Goal: Feedback & Contribution: Leave review/rating

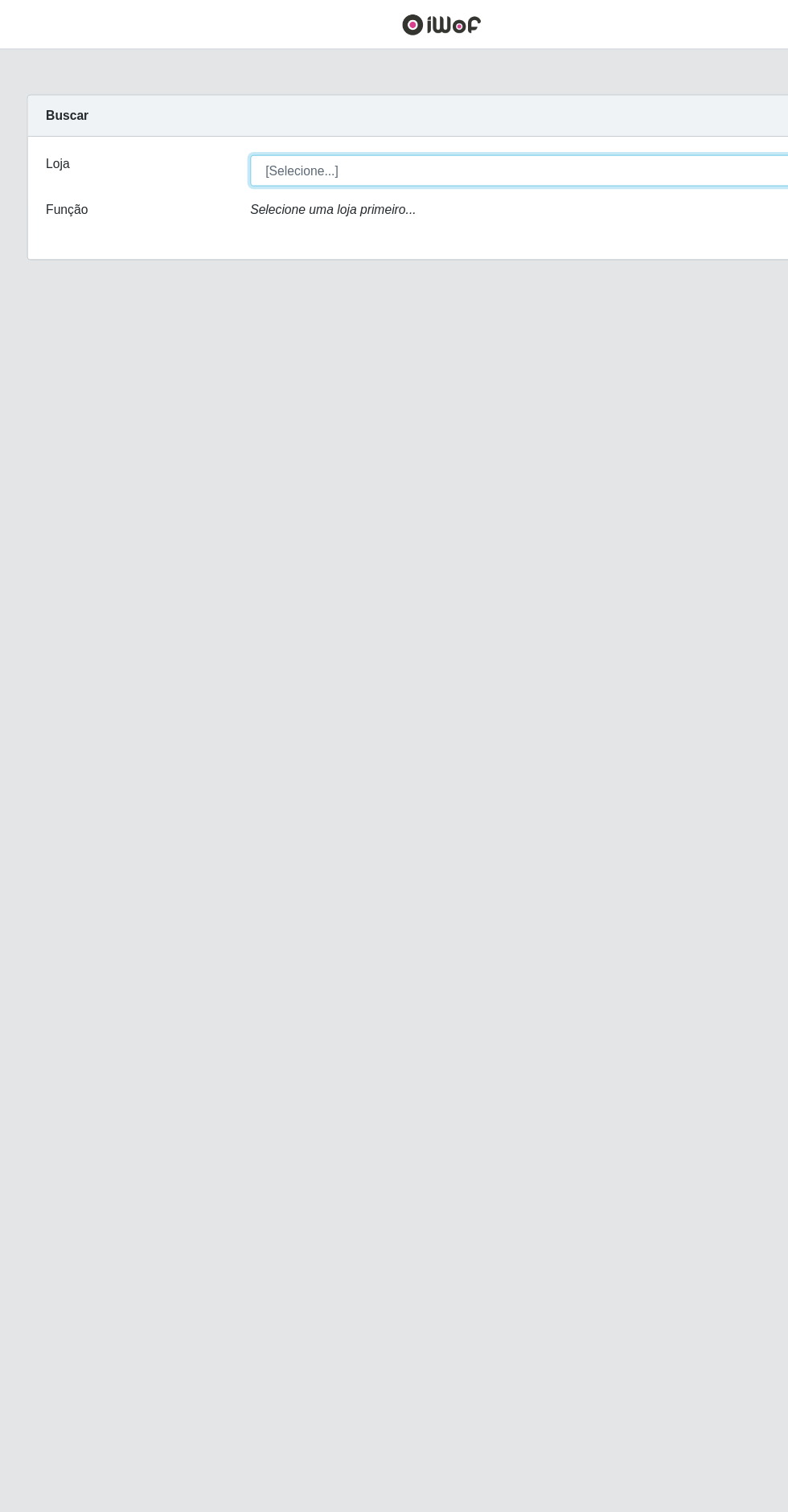
click at [512, 157] on select "[Selecione...] Extrabom - Loja 05 [GEOGRAPHIC_DATA]" at bounding box center [485, 153] width 524 height 28
select select "494"
click at [223, 138] on select "[Selecione...] Extrabom - Loja 05 [GEOGRAPHIC_DATA]" at bounding box center [485, 153] width 524 height 28
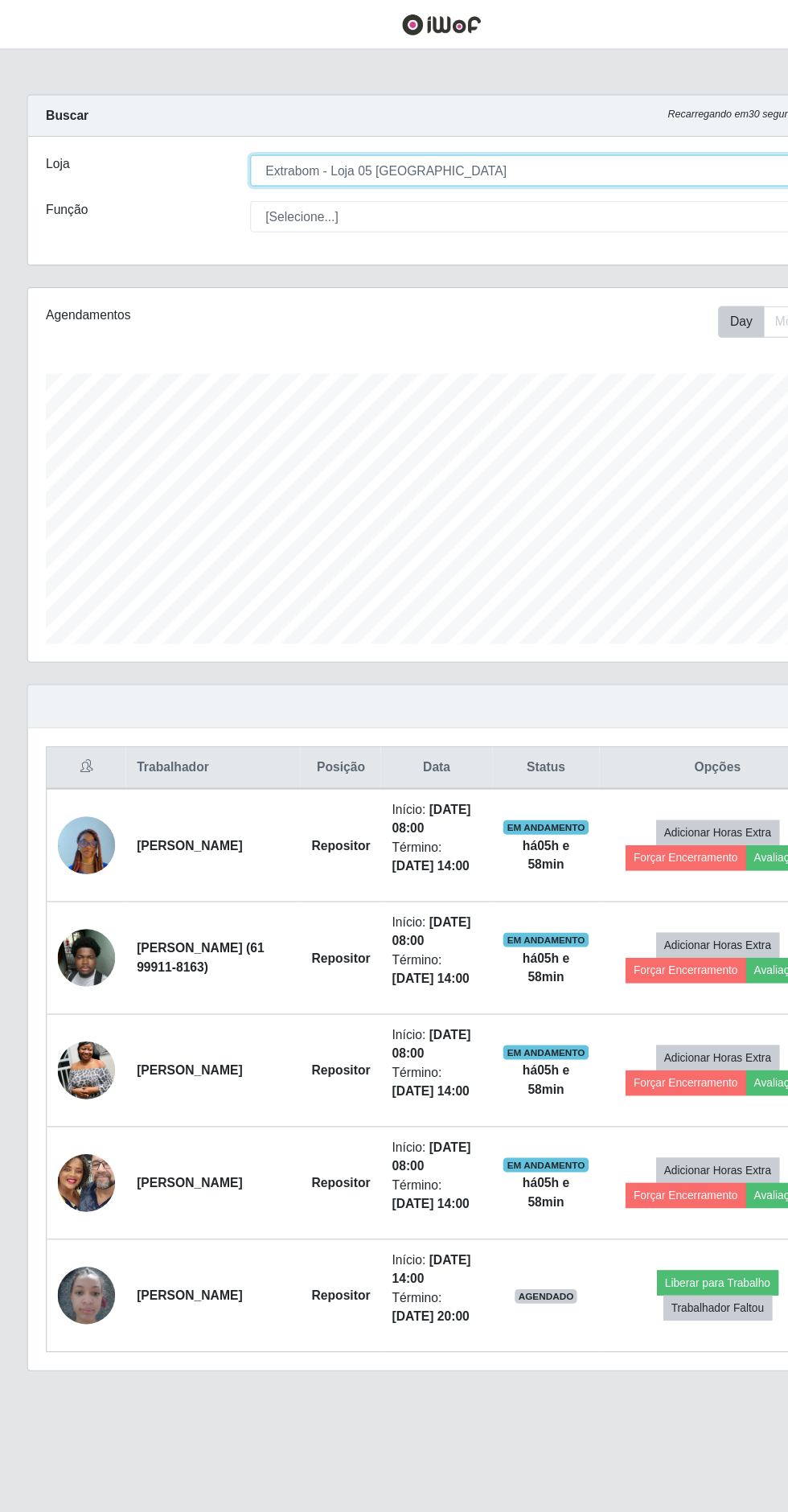
scroll to position [333, 738]
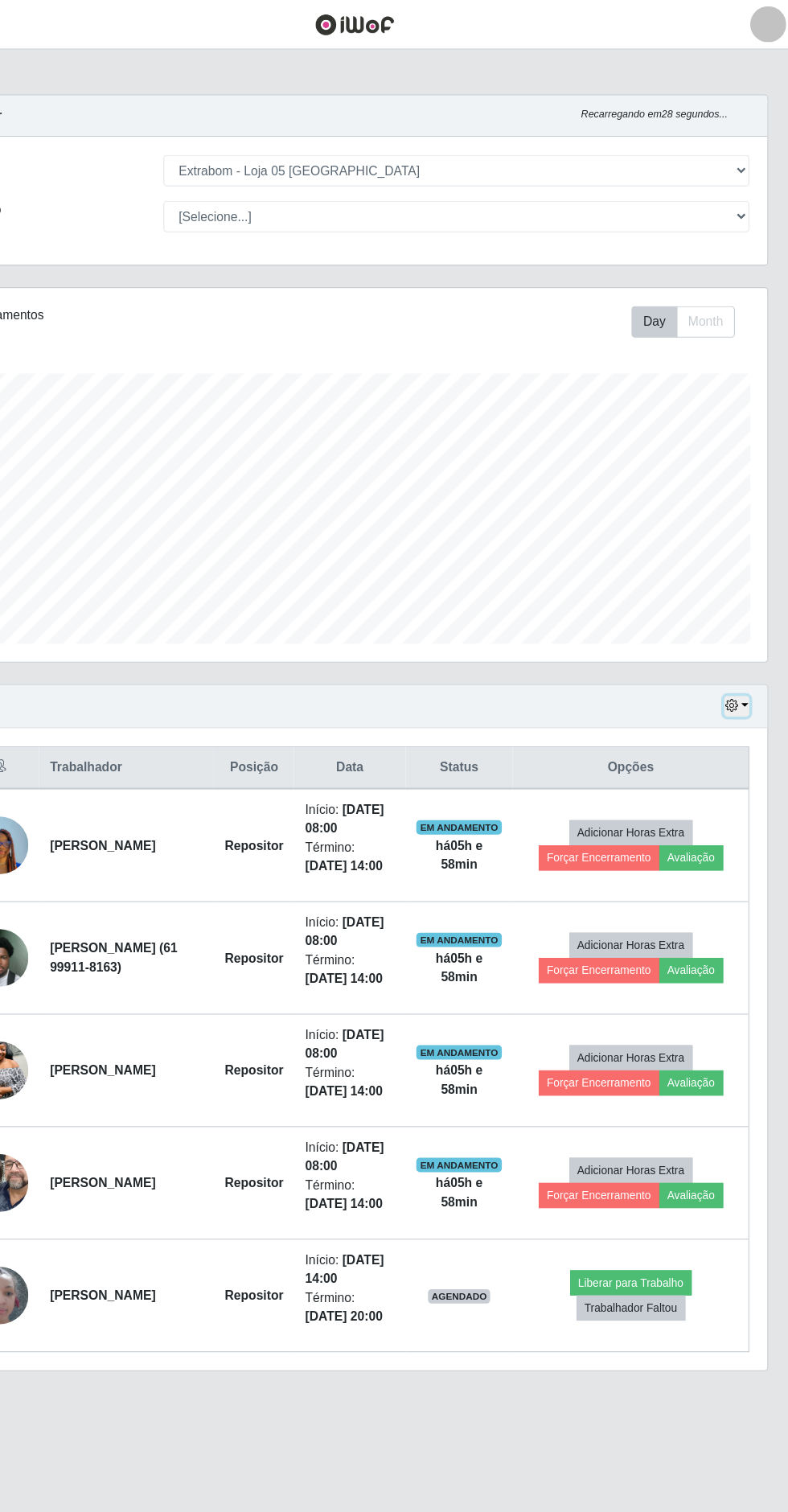
click at [731, 627] on icon "button" at bounding box center [730, 631] width 12 height 12
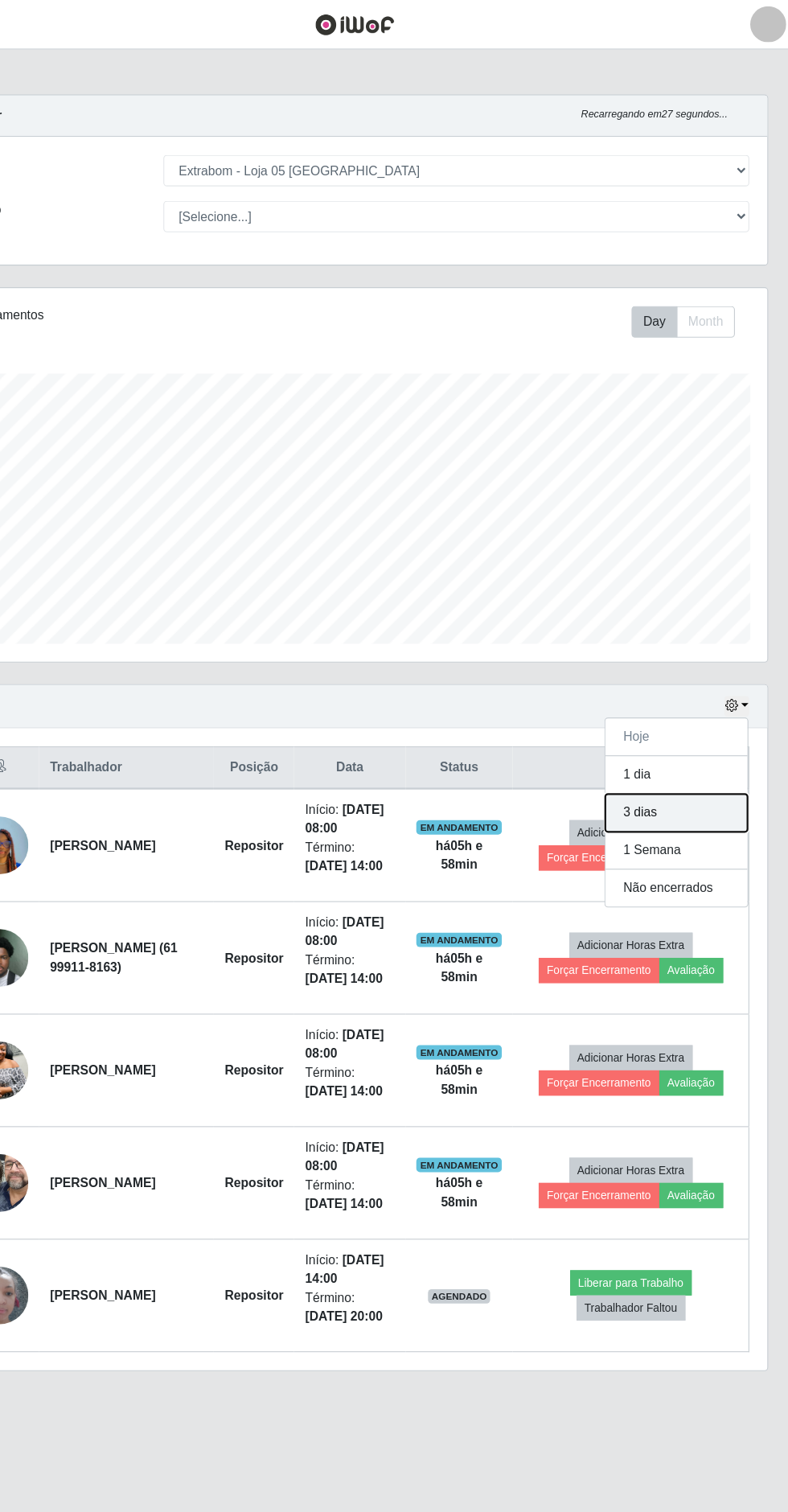
click at [690, 728] on button "3 dias" at bounding box center [682, 726] width 127 height 34
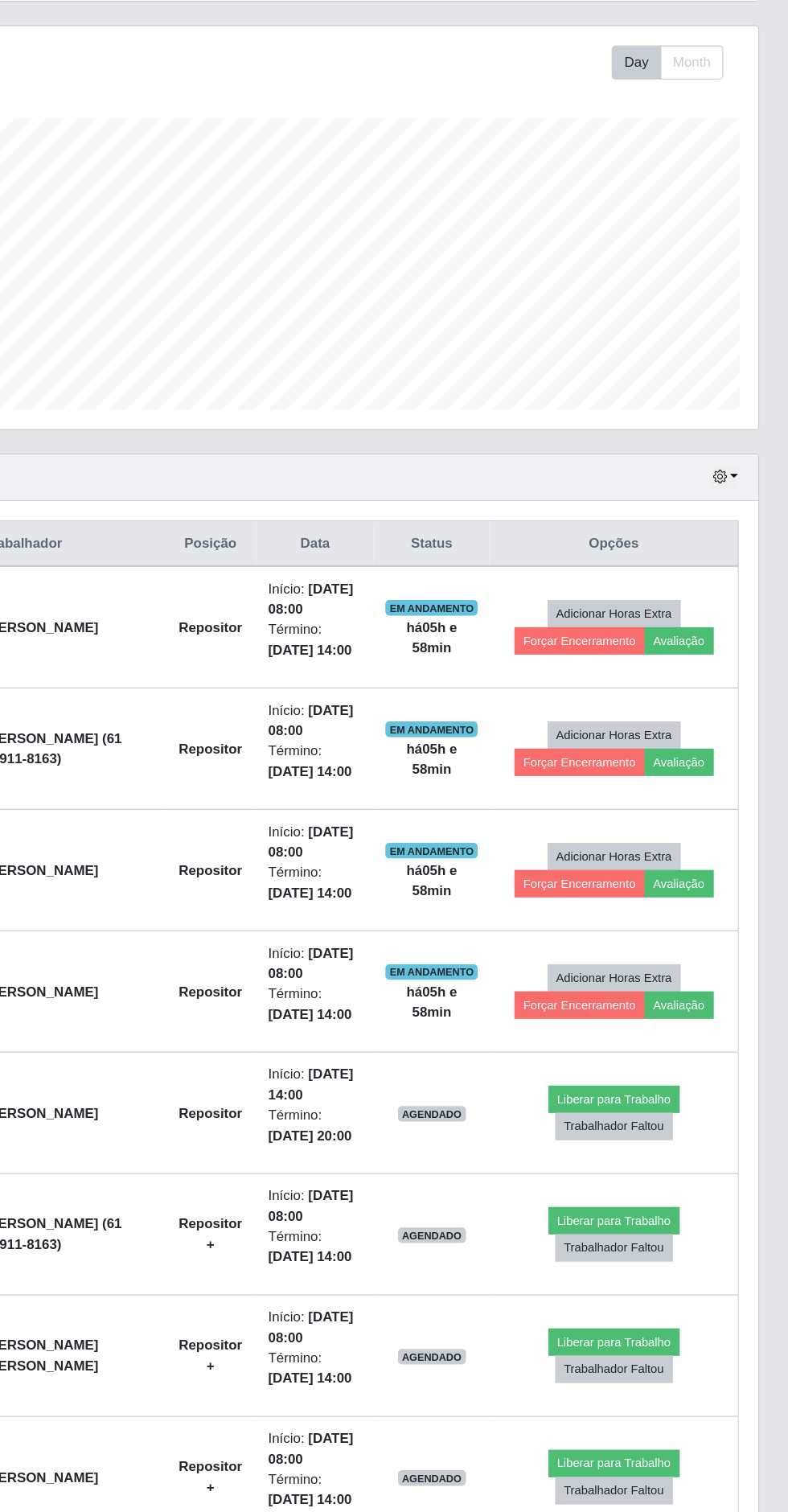
scroll to position [0, 0]
click at [714, 1079] on button "Avaliação" at bounding box center [698, 1068] width 57 height 22
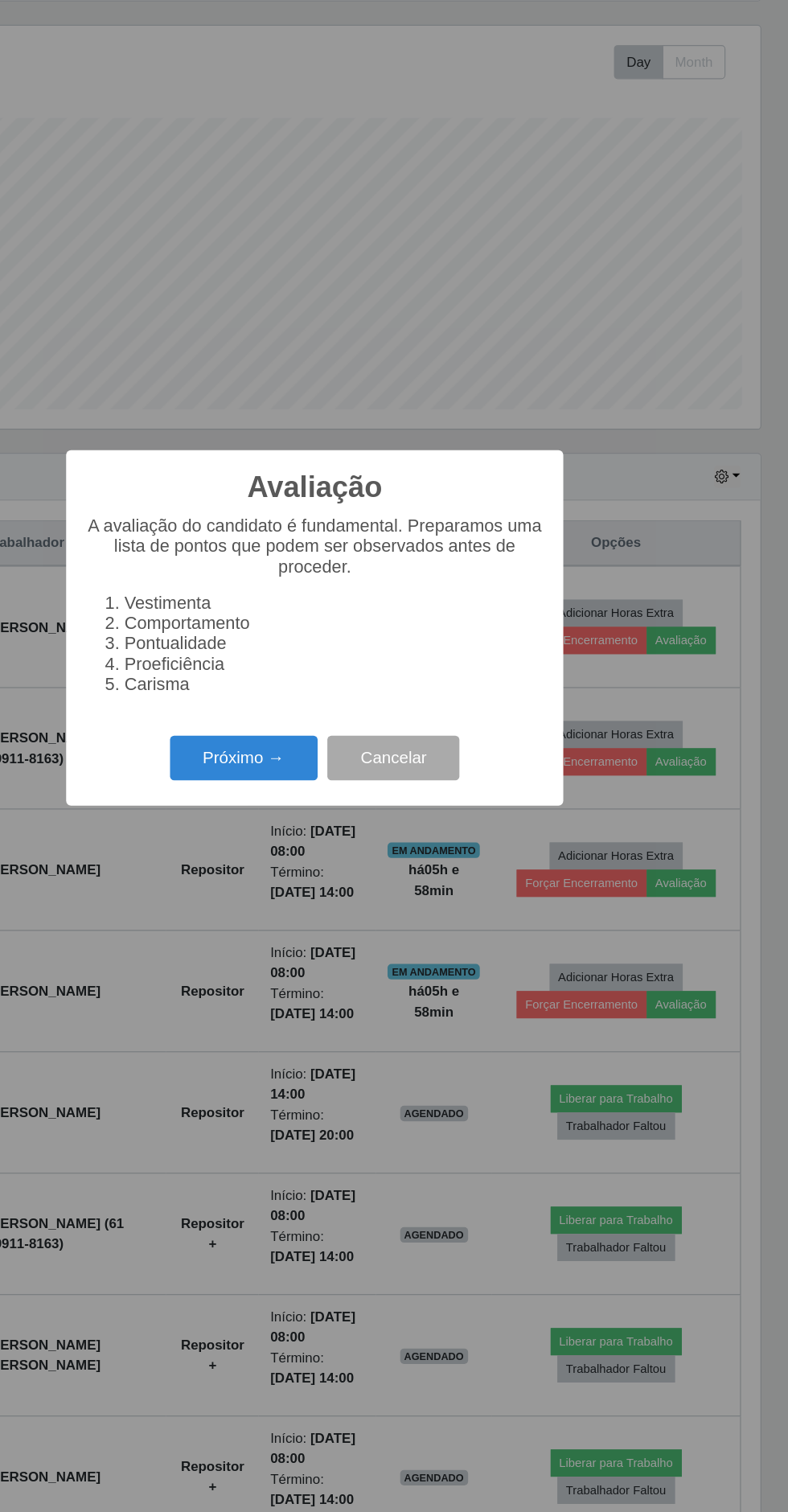
click at [357, 883] on button "Próximo →" at bounding box center [335, 864] width 122 height 38
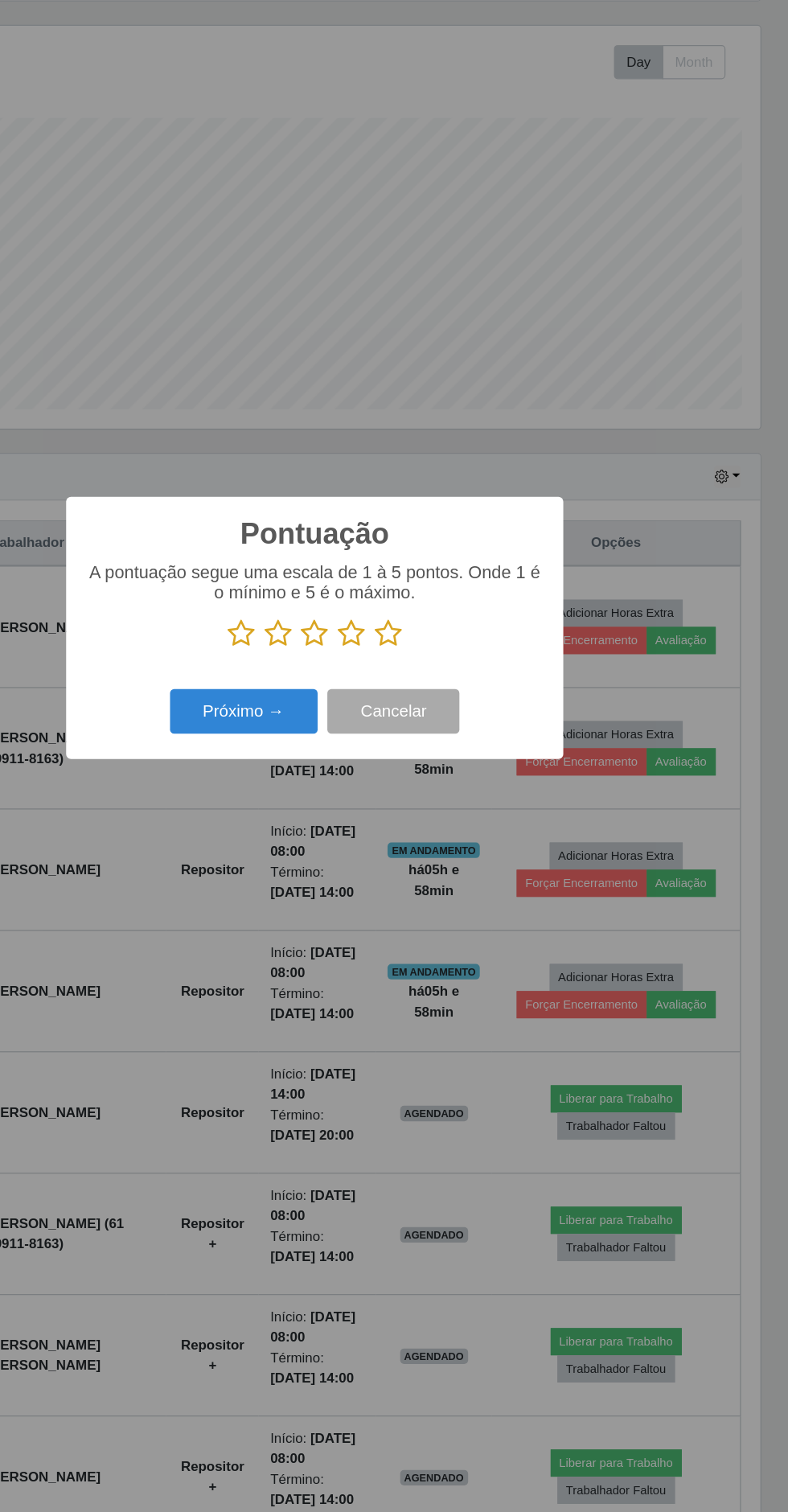
click at [462, 773] on icon at bounding box center [455, 761] width 22 height 24
click at [444, 773] on input "radio" at bounding box center [444, 773] width 0 height 0
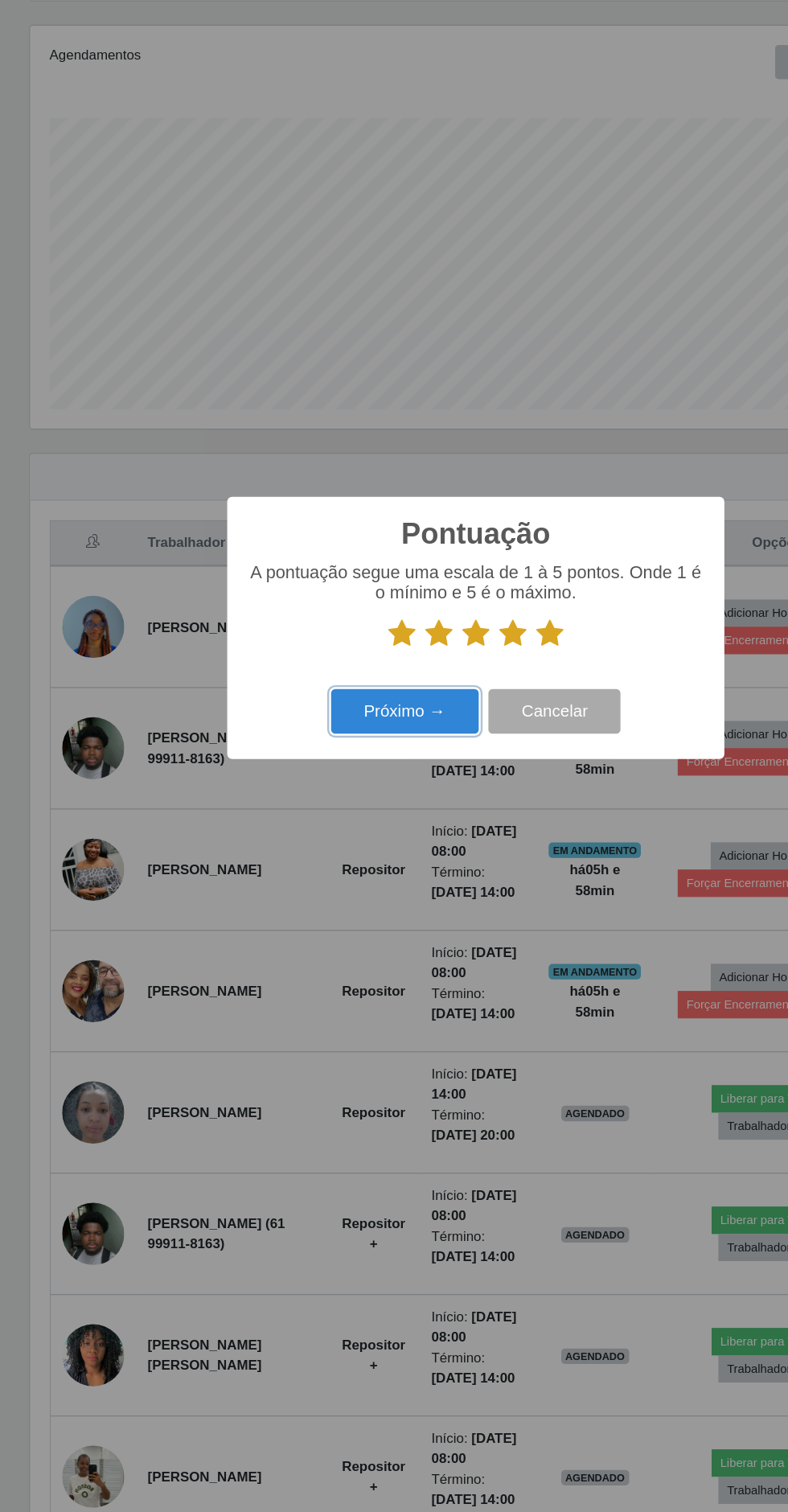
click at [336, 845] on button "Próximo →" at bounding box center [335, 826] width 122 height 38
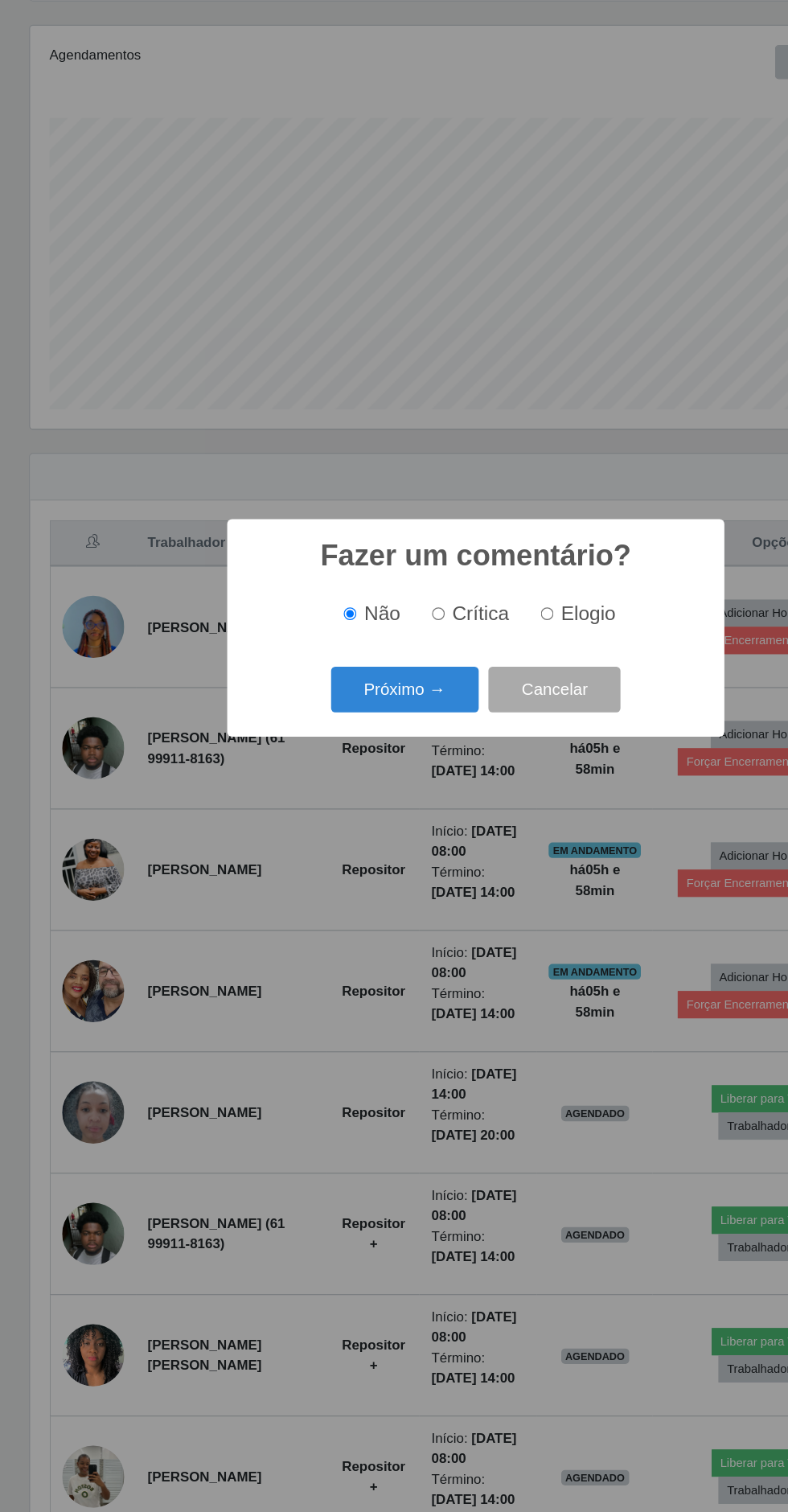
click at [455, 749] on input "Elogio" at bounding box center [453, 745] width 11 height 11
radio input "true"
click at [352, 827] on button "Próximo →" at bounding box center [335, 807] width 122 height 38
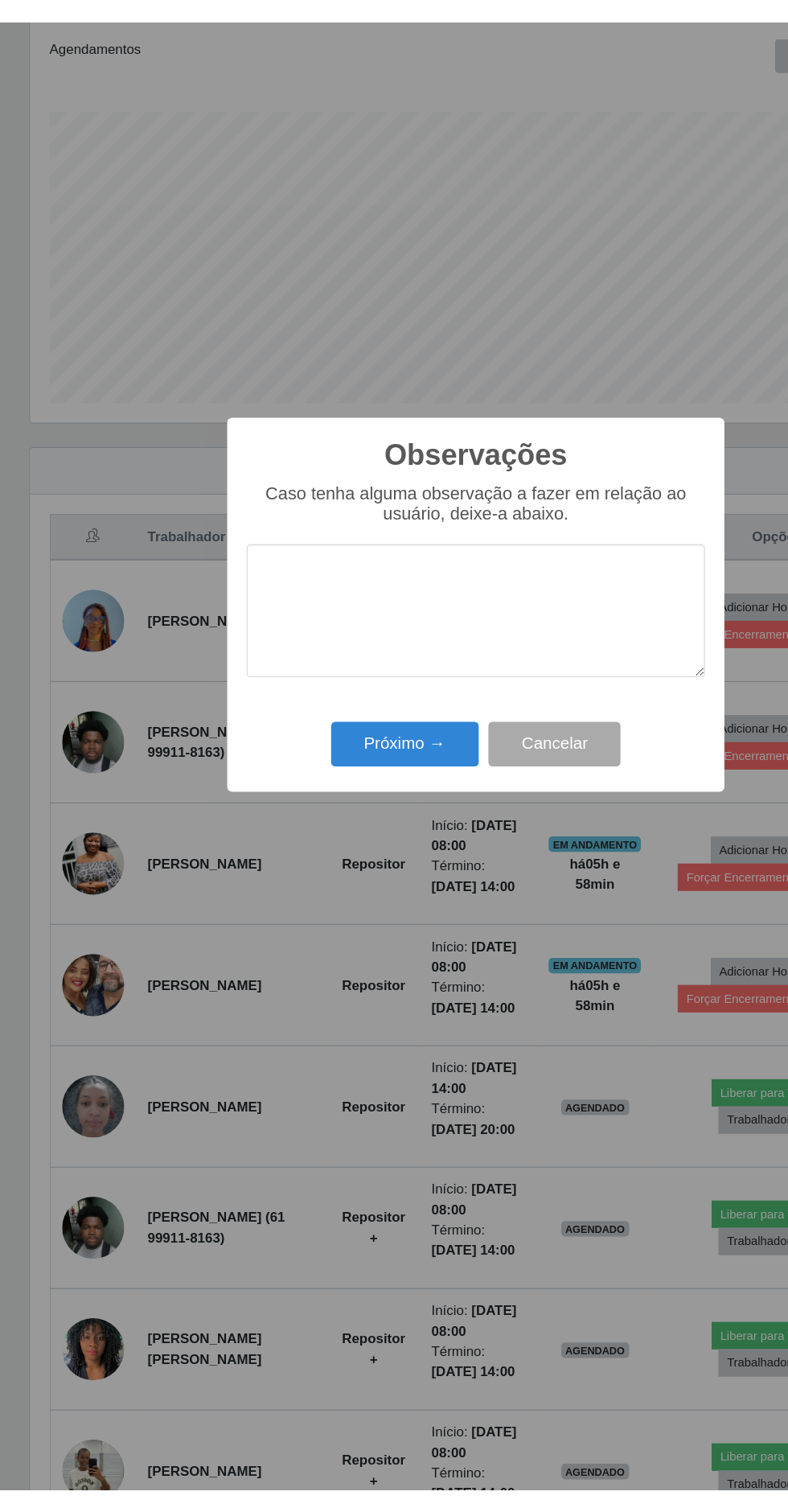
scroll to position [9, 0]
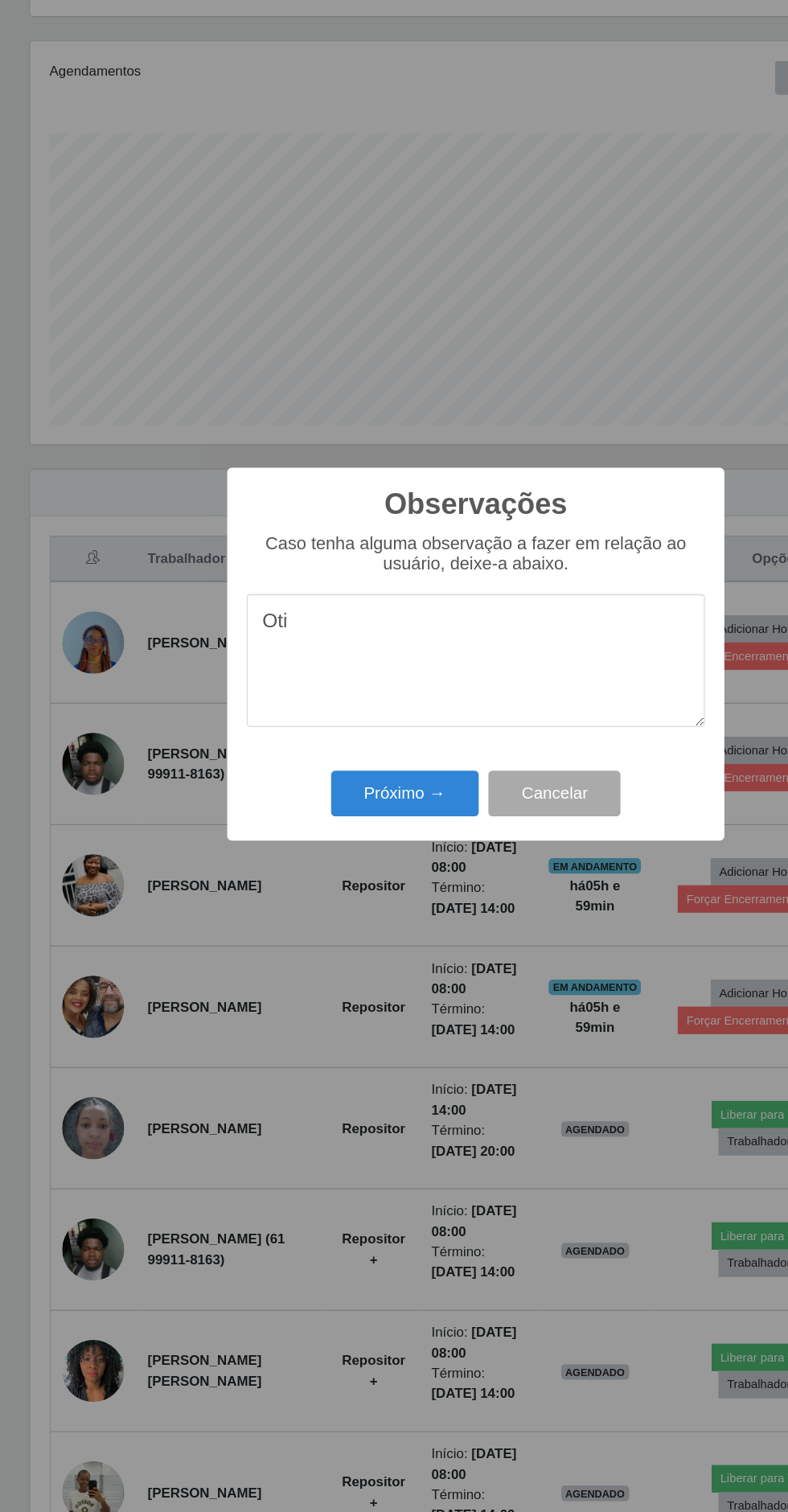
type textarea "Otim"
type textarea "Ótimo repositor"
click at [360, 878] on button "Próximo →" at bounding box center [335, 872] width 122 height 38
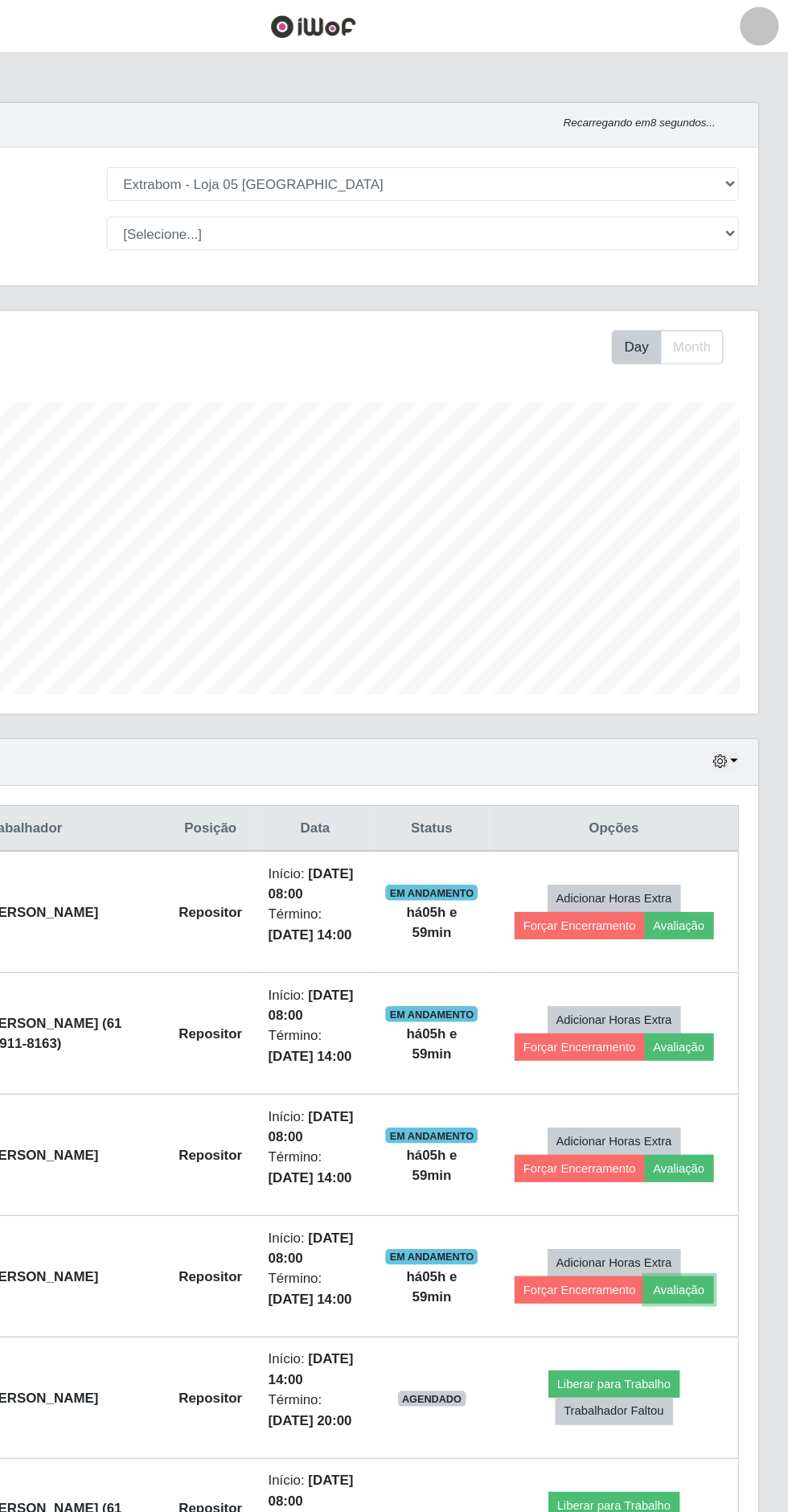
scroll to position [0, 0]
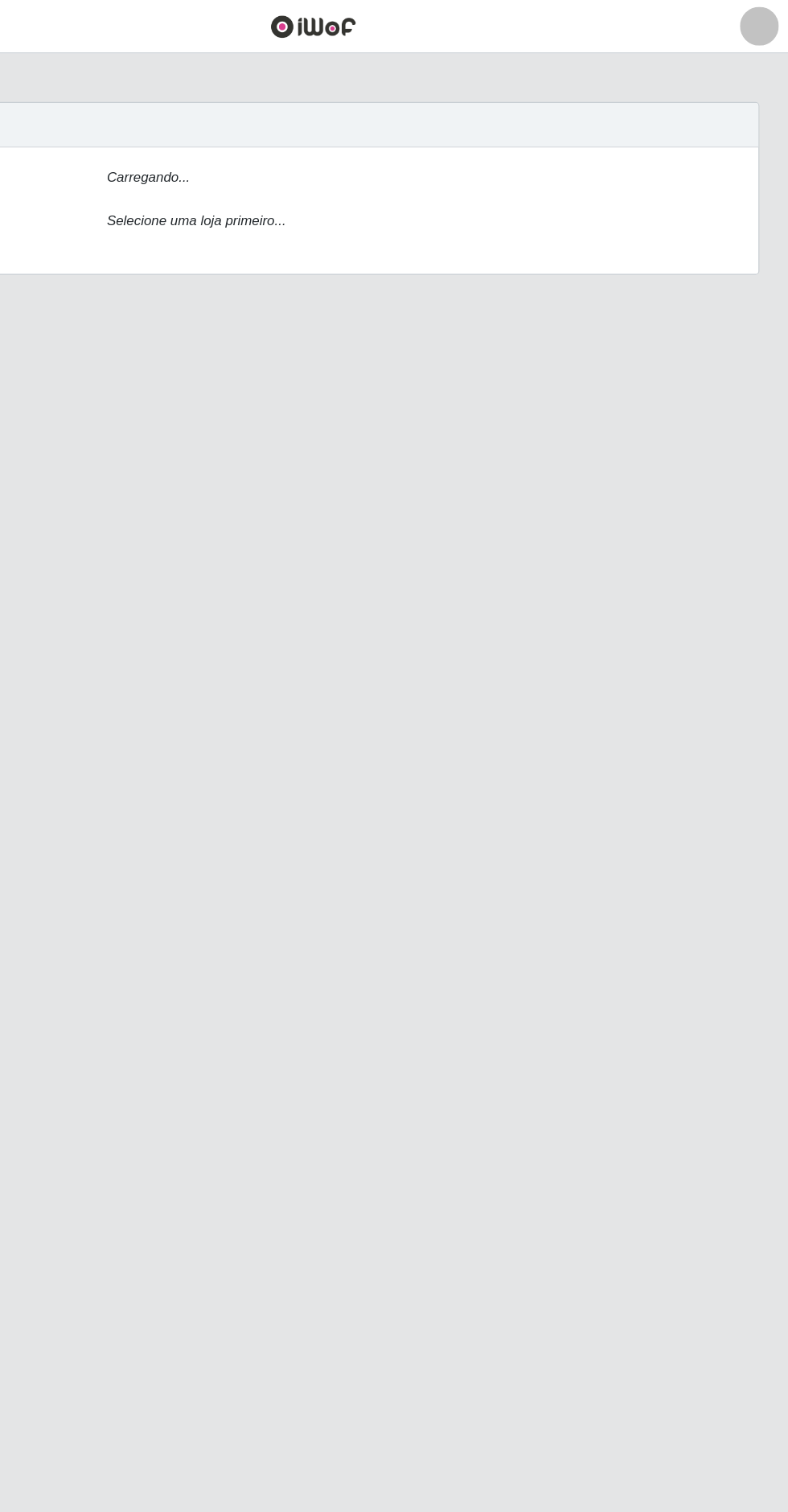
click at [558, 162] on div "Loja Carregando... Função Selecione uma loja primeiro..." at bounding box center [394, 175] width 738 height 105
click at [394, 135] on div "Loja Carregando... Função Selecione uma loja primeiro..." at bounding box center [394, 175] width 738 height 105
click at [535, 145] on div "Carregando..." at bounding box center [486, 150] width 548 height 23
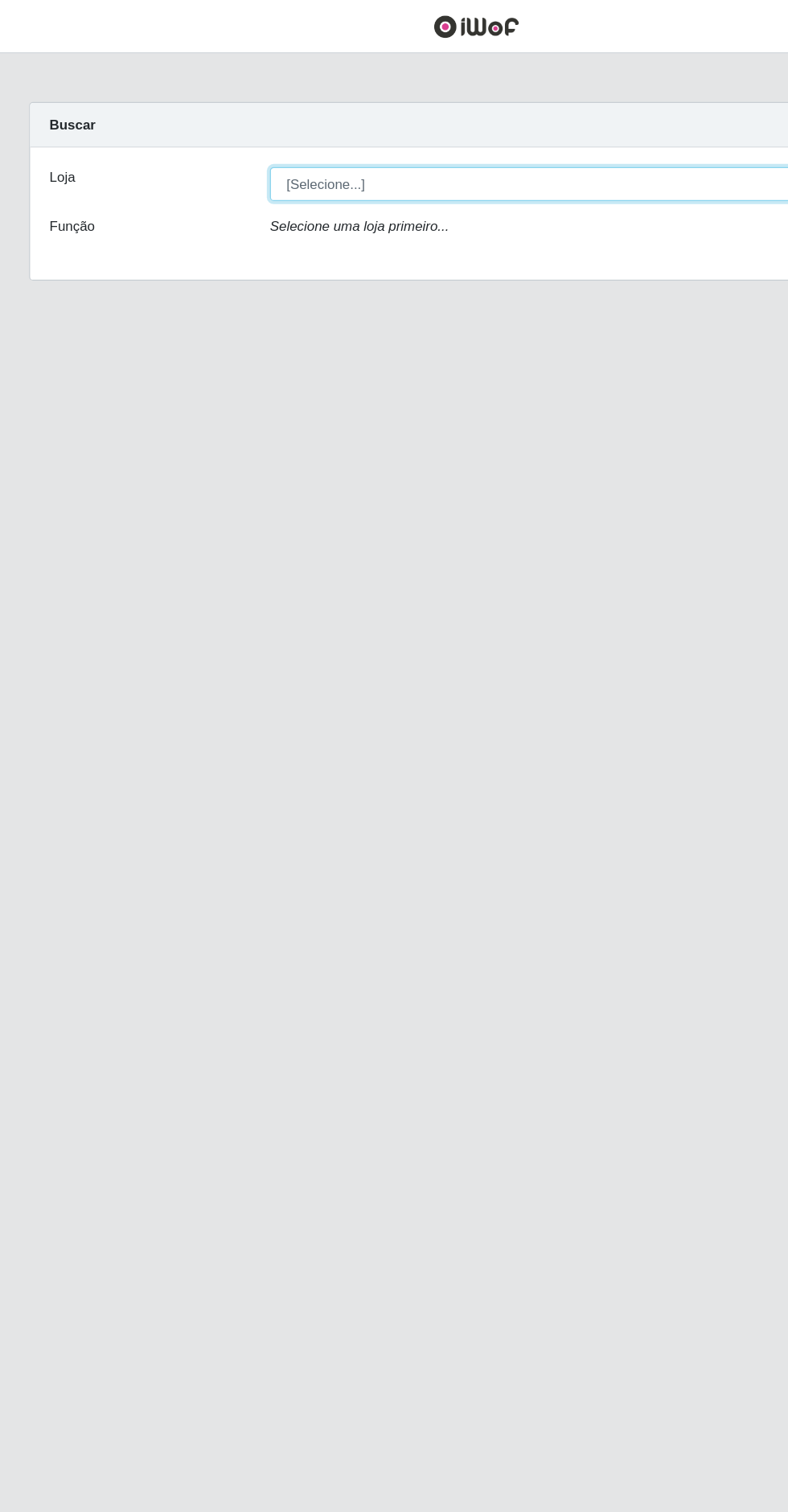
click at [456, 147] on select "[Selecione...] Extrabom - Loja 05 [GEOGRAPHIC_DATA]" at bounding box center [485, 153] width 524 height 28
select select "494"
click at [223, 138] on select "[Selecione...] Extrabom - Loja 05 [GEOGRAPHIC_DATA]" at bounding box center [485, 153] width 524 height 28
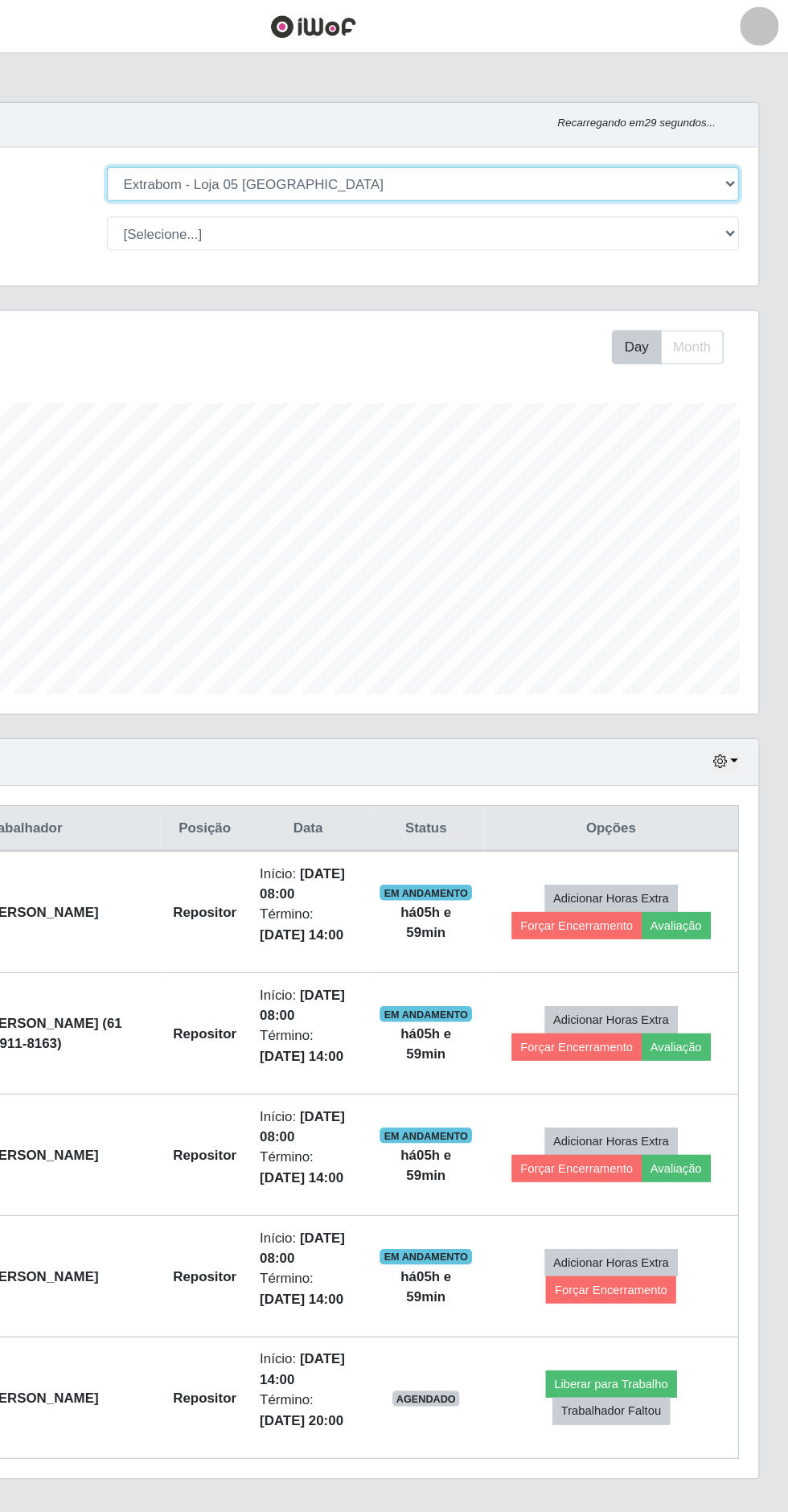
scroll to position [333, 738]
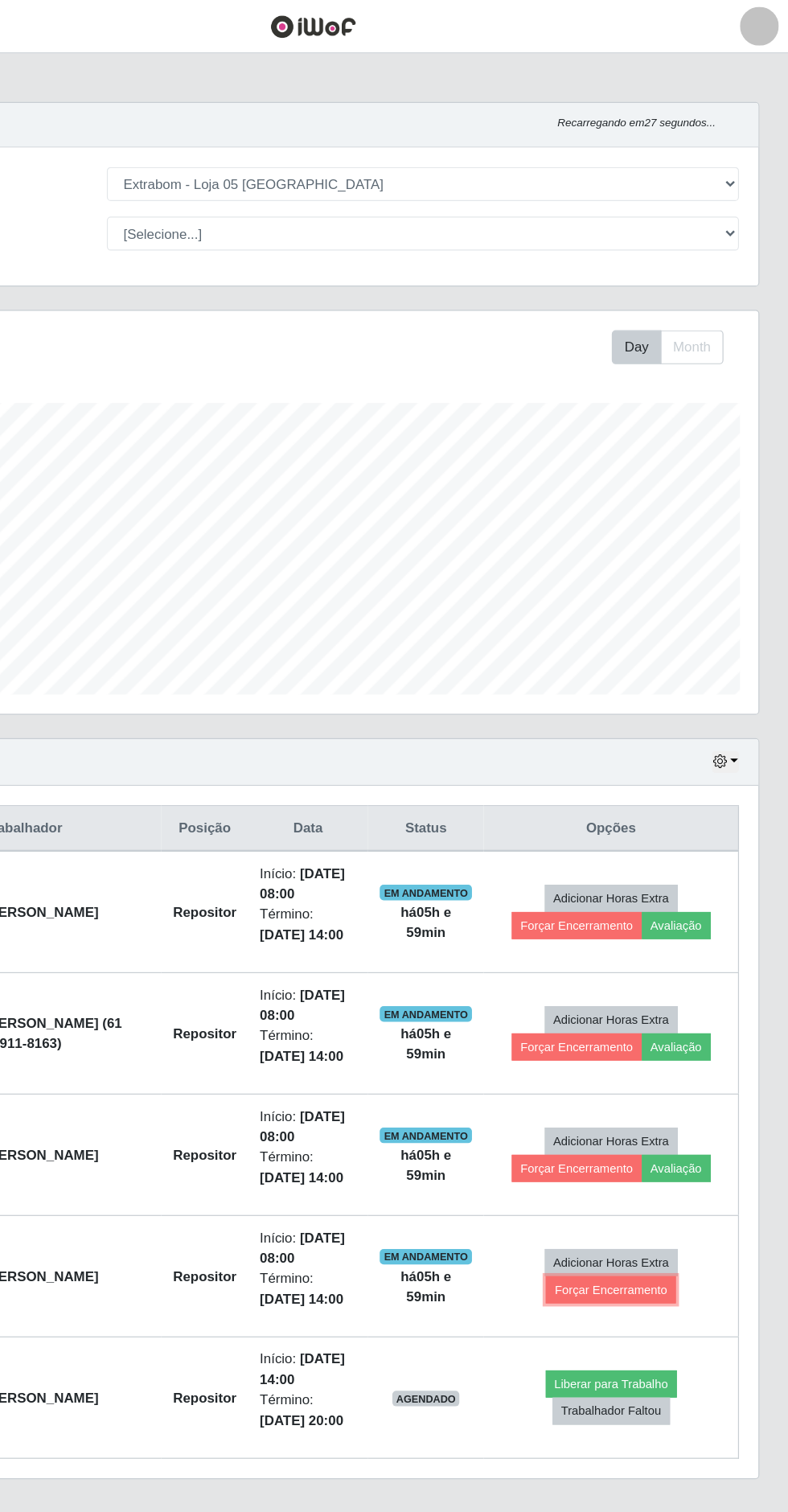
click at [661, 1079] on button "Forçar Encerramento" at bounding box center [641, 1068] width 108 height 22
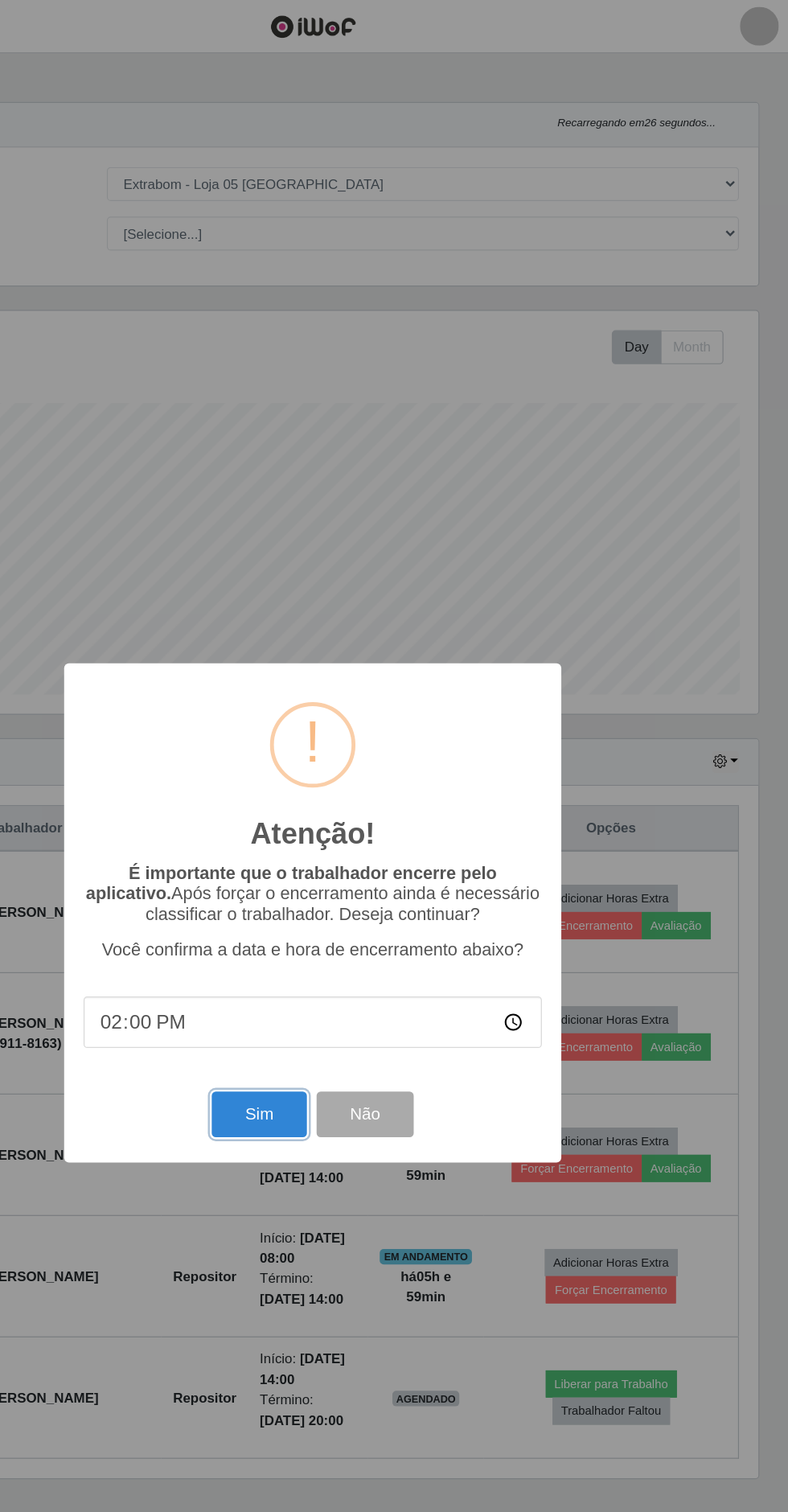
click at [357, 942] on button "Sim" at bounding box center [349, 923] width 78 height 38
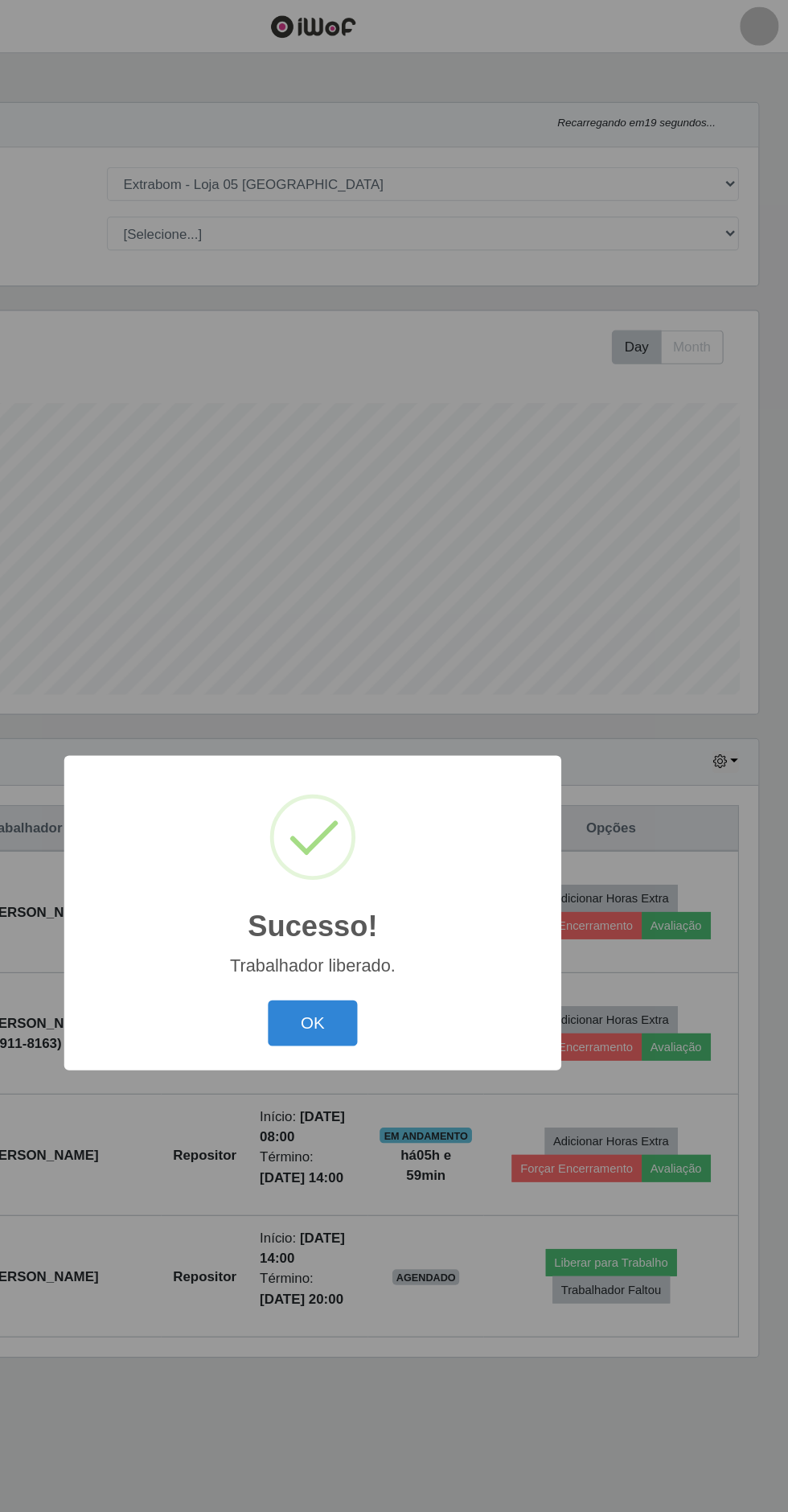
click at [395, 866] on button "OK" at bounding box center [394, 847] width 74 height 38
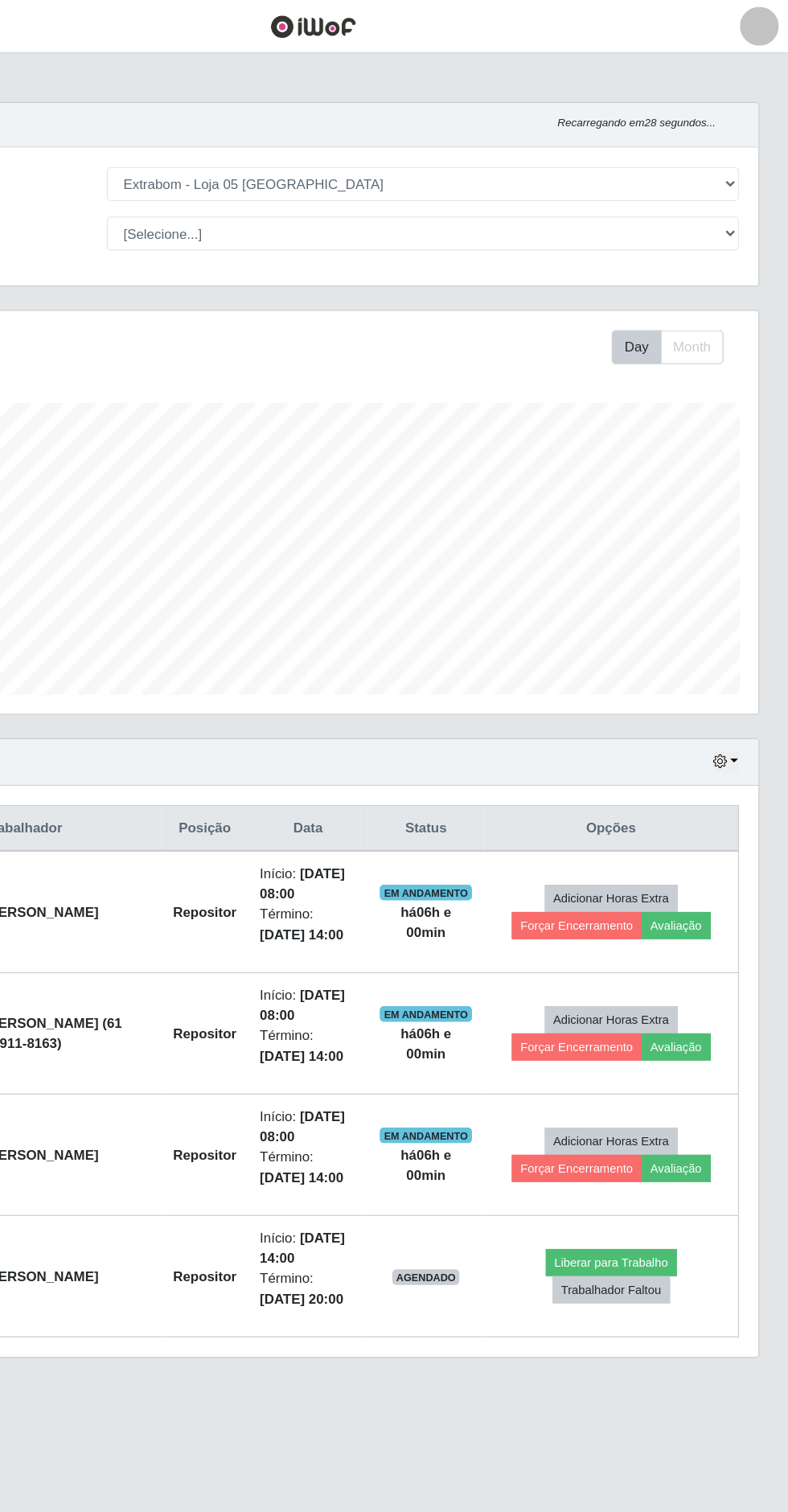
scroll to position [0, 0]
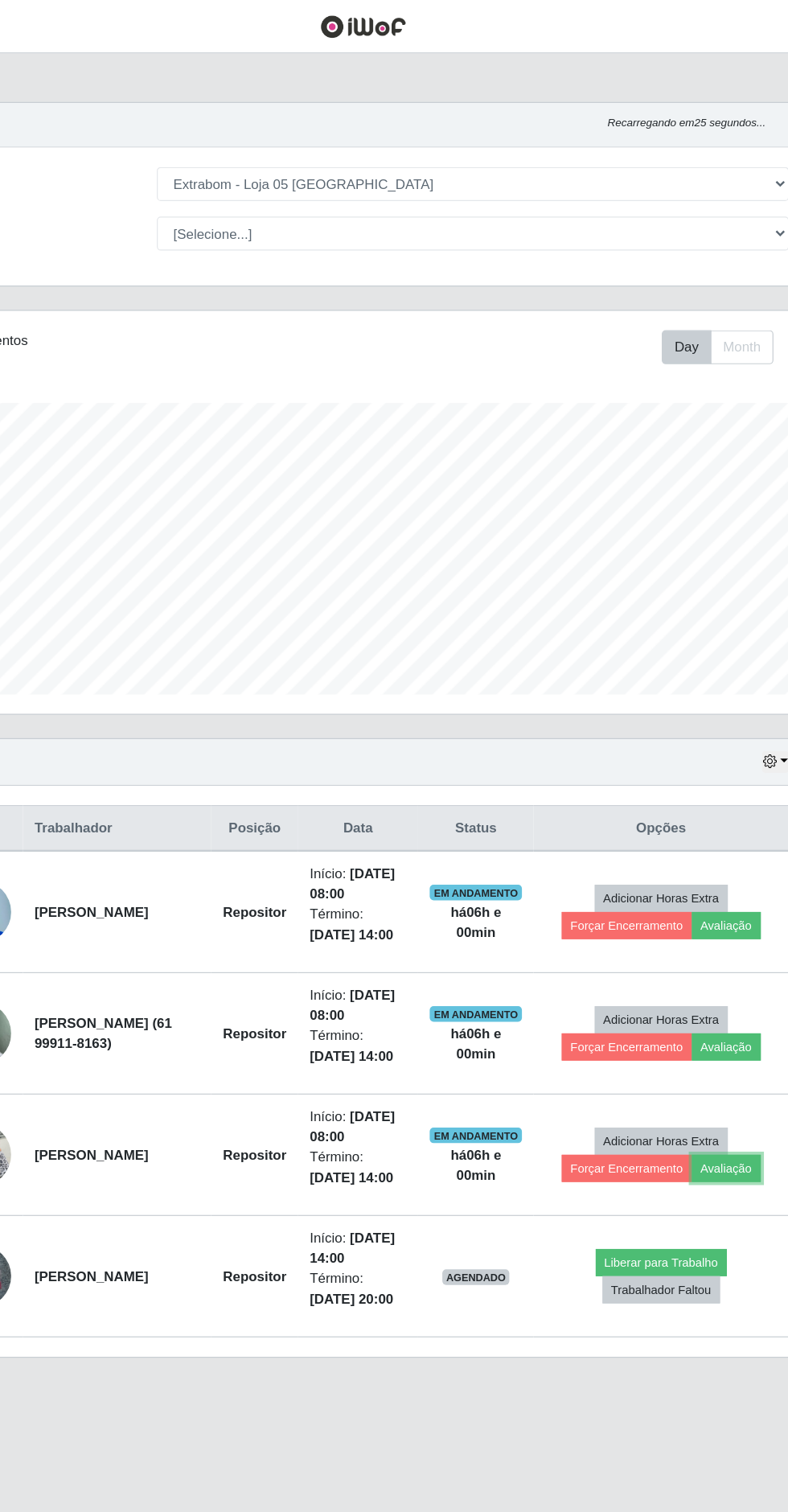
click at [711, 979] on button "Avaliação" at bounding box center [695, 968] width 57 height 22
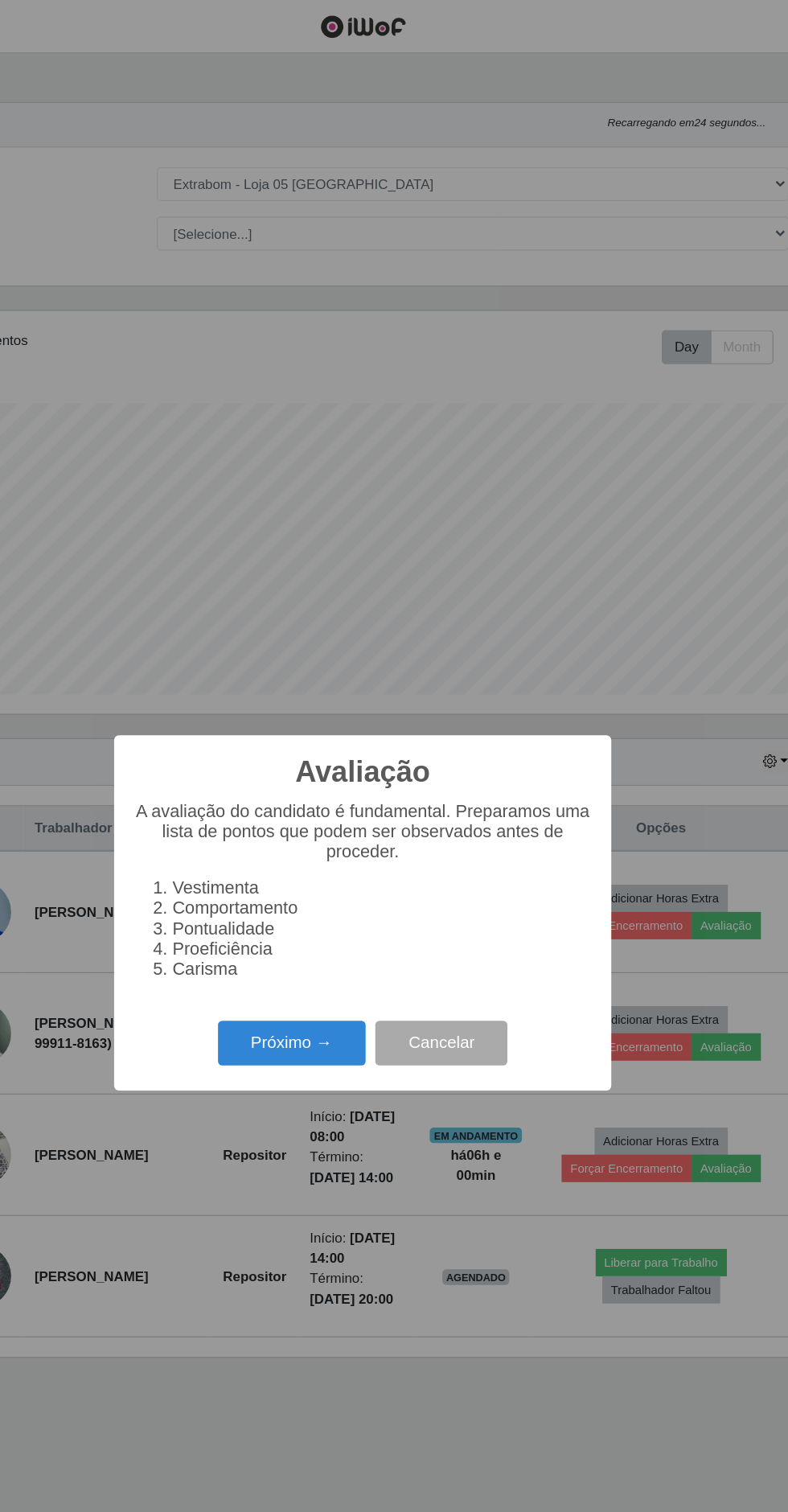
click at [345, 883] on button "Próximo →" at bounding box center [335, 864] width 122 height 38
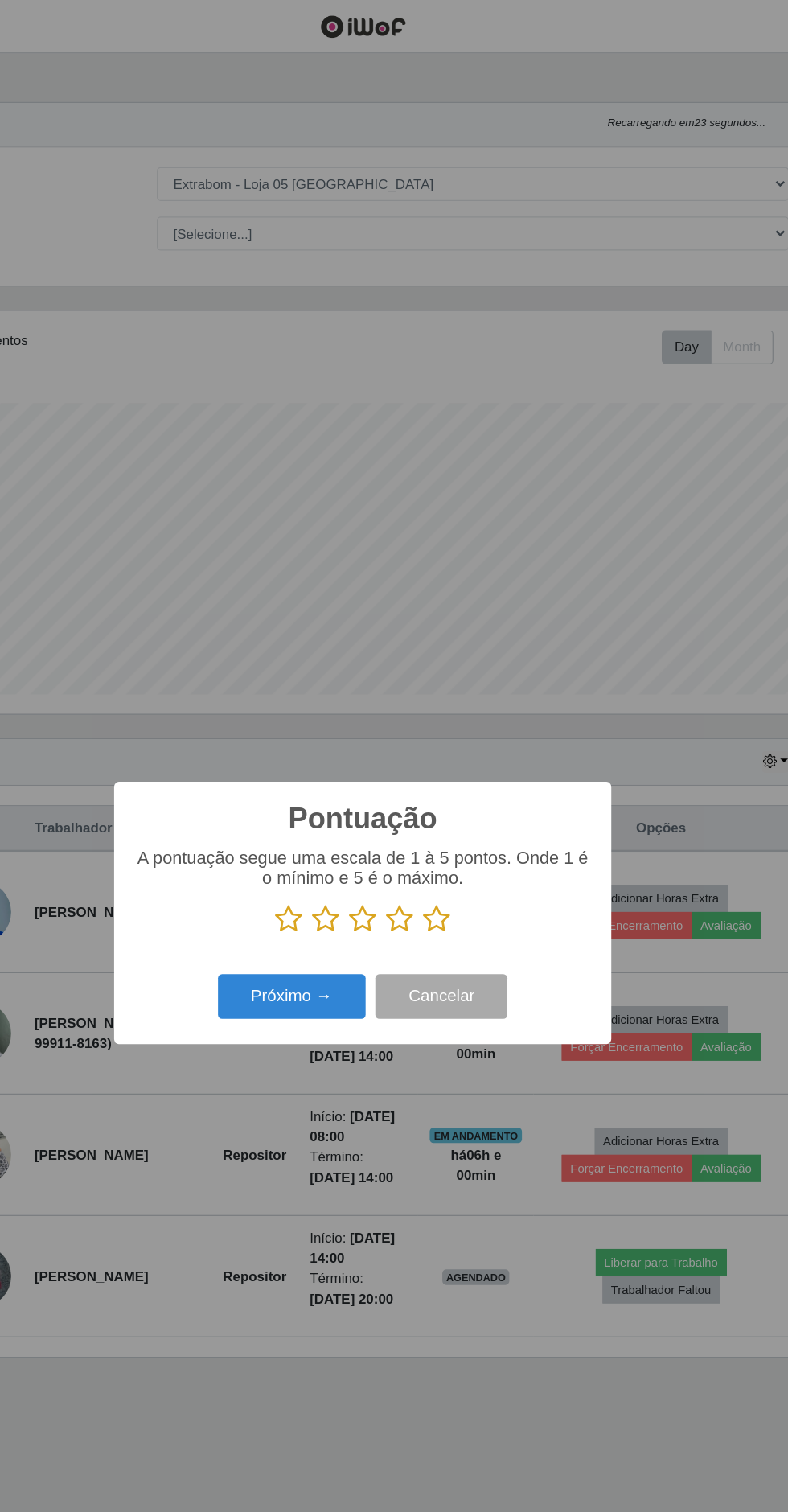
click at [460, 773] on icon at bounding box center [455, 761] width 22 height 24
click at [444, 773] on input "radio" at bounding box center [444, 773] width 0 height 0
click at [340, 845] on button "Próximo →" at bounding box center [335, 826] width 122 height 38
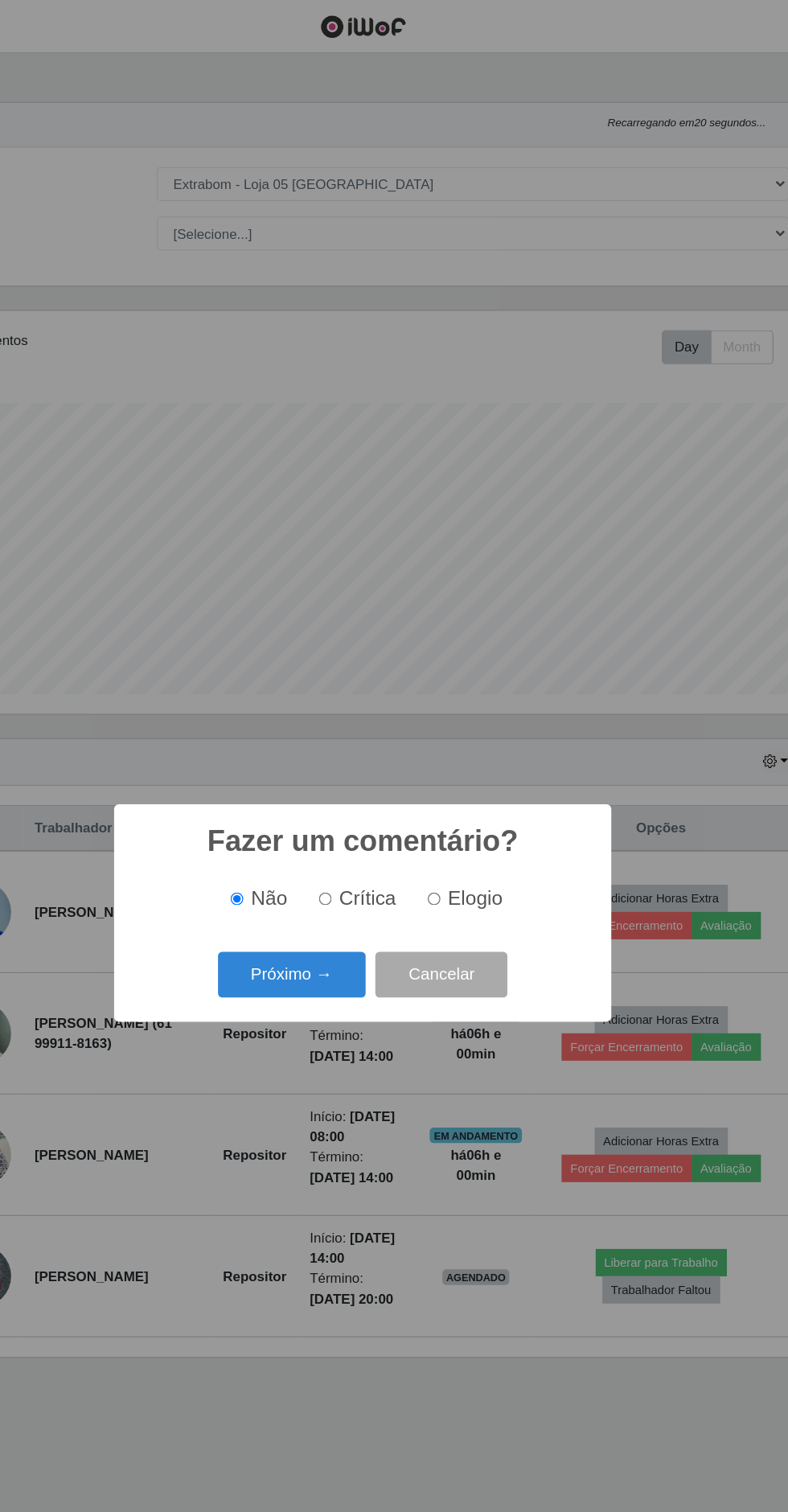
click at [456, 749] on input "Elogio" at bounding box center [453, 745] width 11 height 11
radio input "true"
click at [353, 827] on button "Próximo →" at bounding box center [335, 807] width 122 height 38
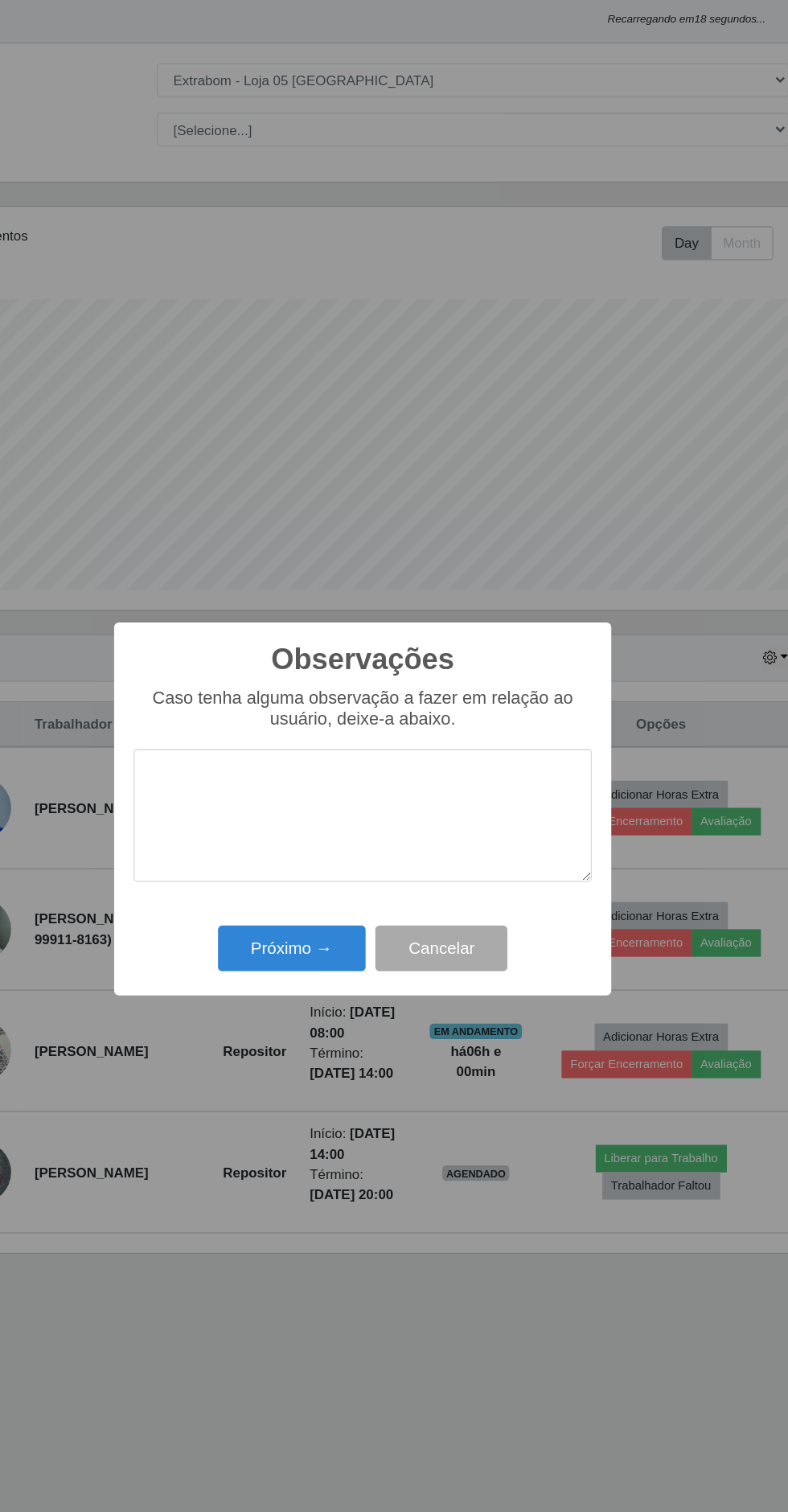
click at [457, 740] on textarea at bounding box center [394, 761] width 379 height 110
type textarea "Oti"
type textarea "Ótima repositora"
click at [369, 875] on button "Próximo →" at bounding box center [335, 872] width 122 height 38
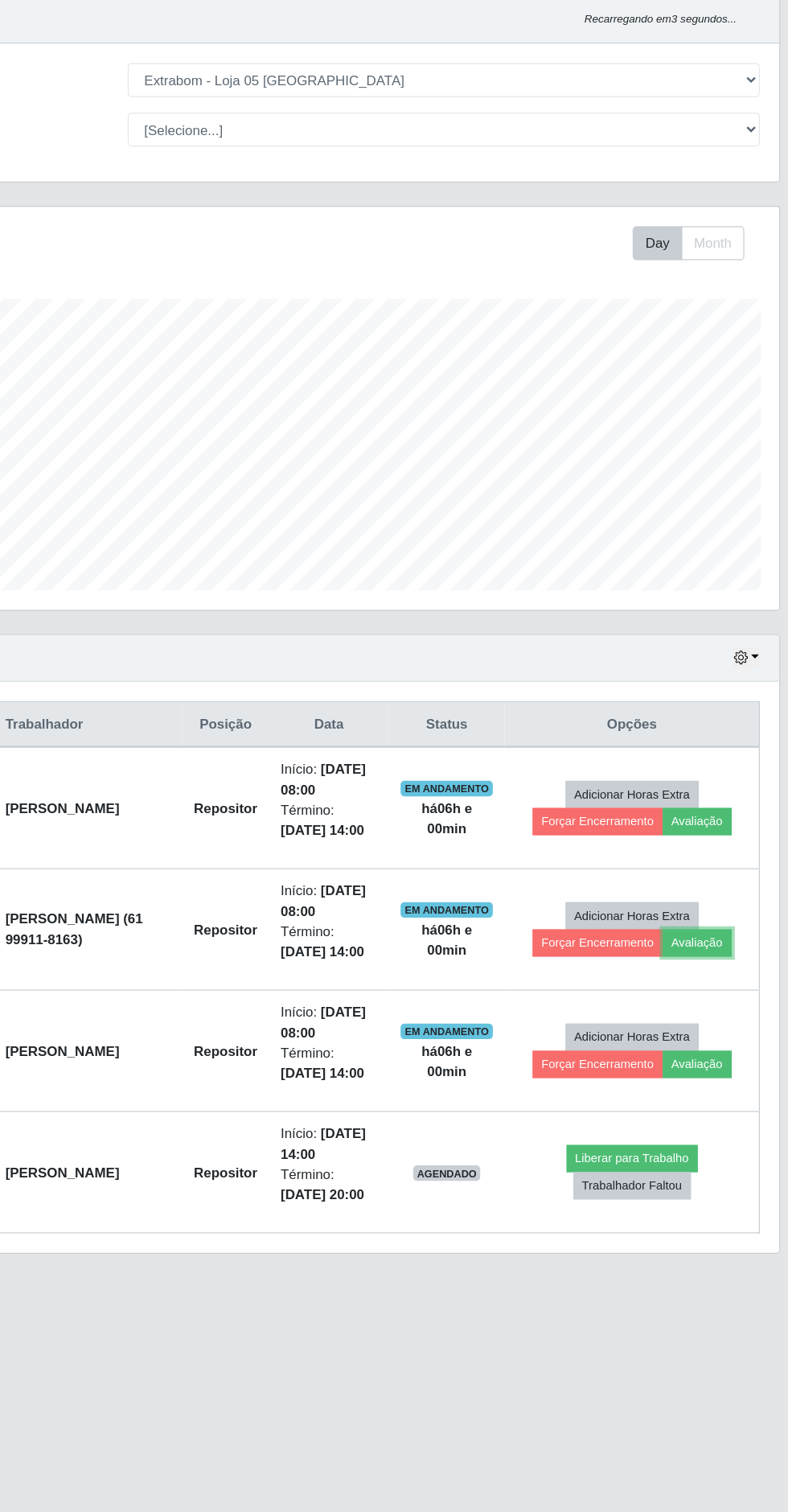
click at [723, 879] on button "Avaliação" at bounding box center [695, 866] width 57 height 22
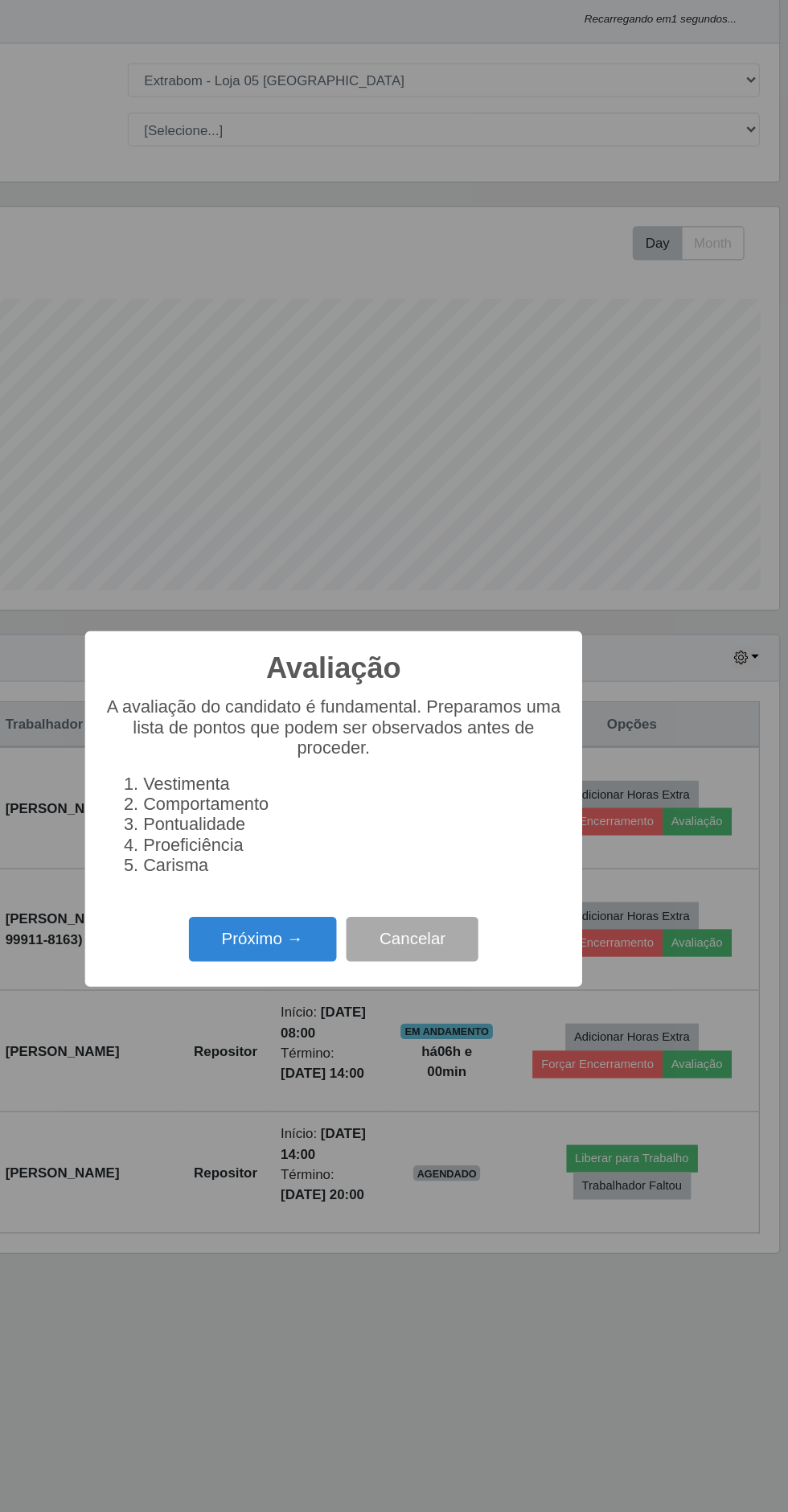
click at [356, 858] on button "Próximo →" at bounding box center [335, 864] width 122 height 38
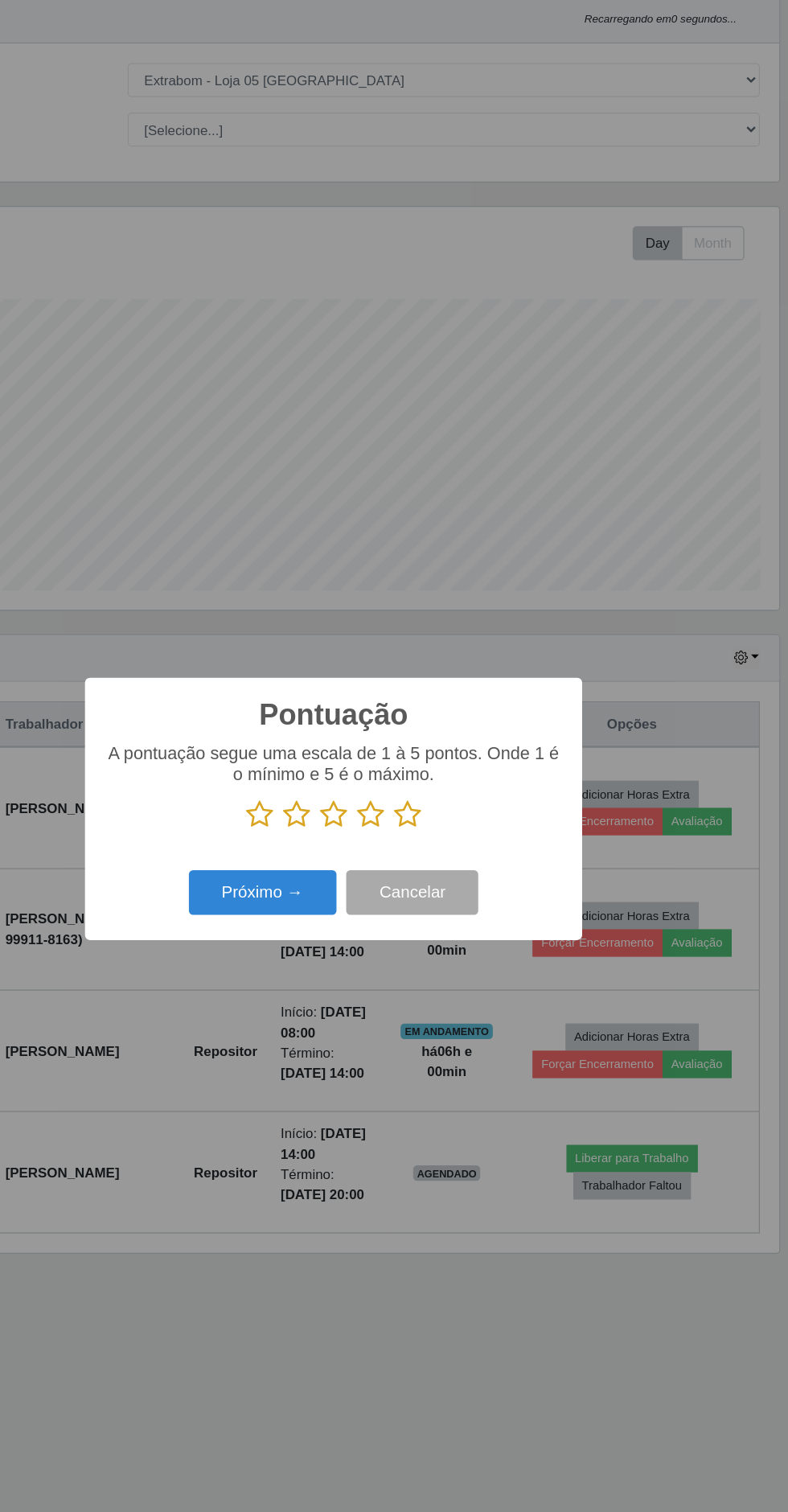
click at [460, 755] on icon at bounding box center [455, 761] width 22 height 24
click at [444, 773] on input "radio" at bounding box center [444, 773] width 0 height 0
click at [364, 832] on button "Próximo →" at bounding box center [335, 826] width 122 height 38
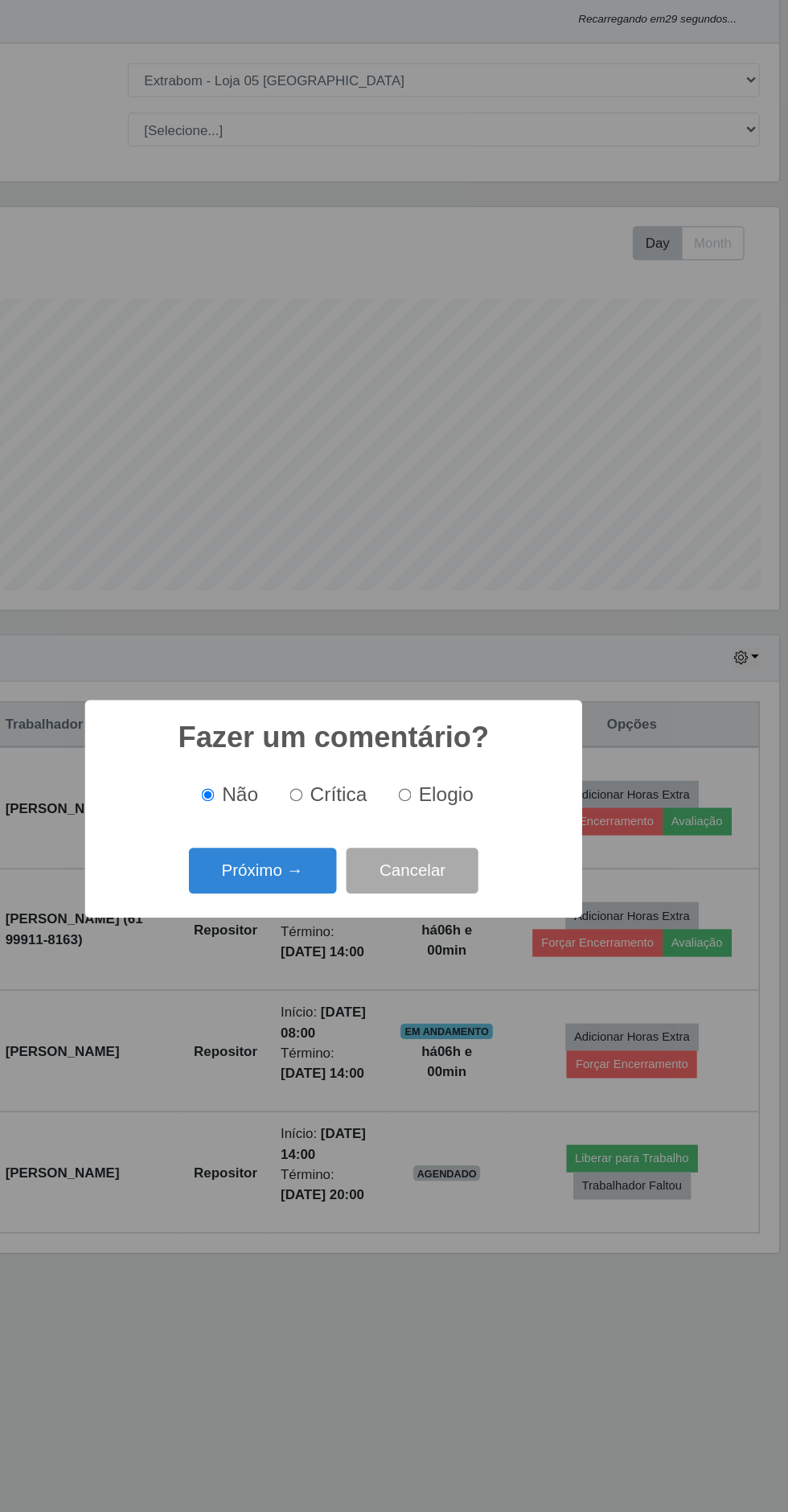
click at [458, 743] on input "Elogio" at bounding box center [453, 745] width 11 height 11
radio input "true"
click at [348, 811] on button "Próximo →" at bounding box center [335, 807] width 122 height 38
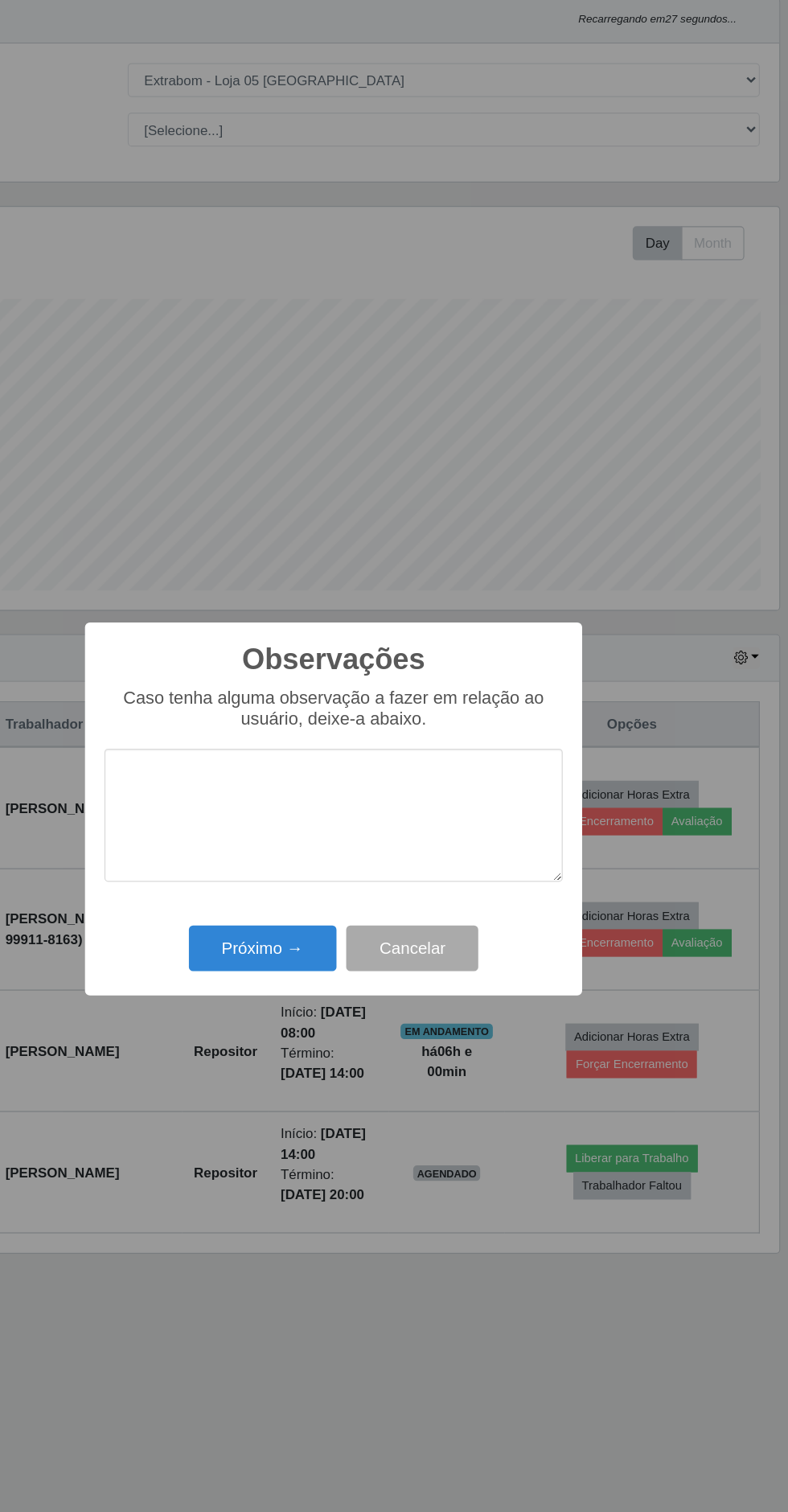
click at [427, 732] on textarea at bounding box center [394, 761] width 379 height 110
type textarea "Bom repositor"
click at [348, 872] on button "Próximo →" at bounding box center [335, 872] width 122 height 38
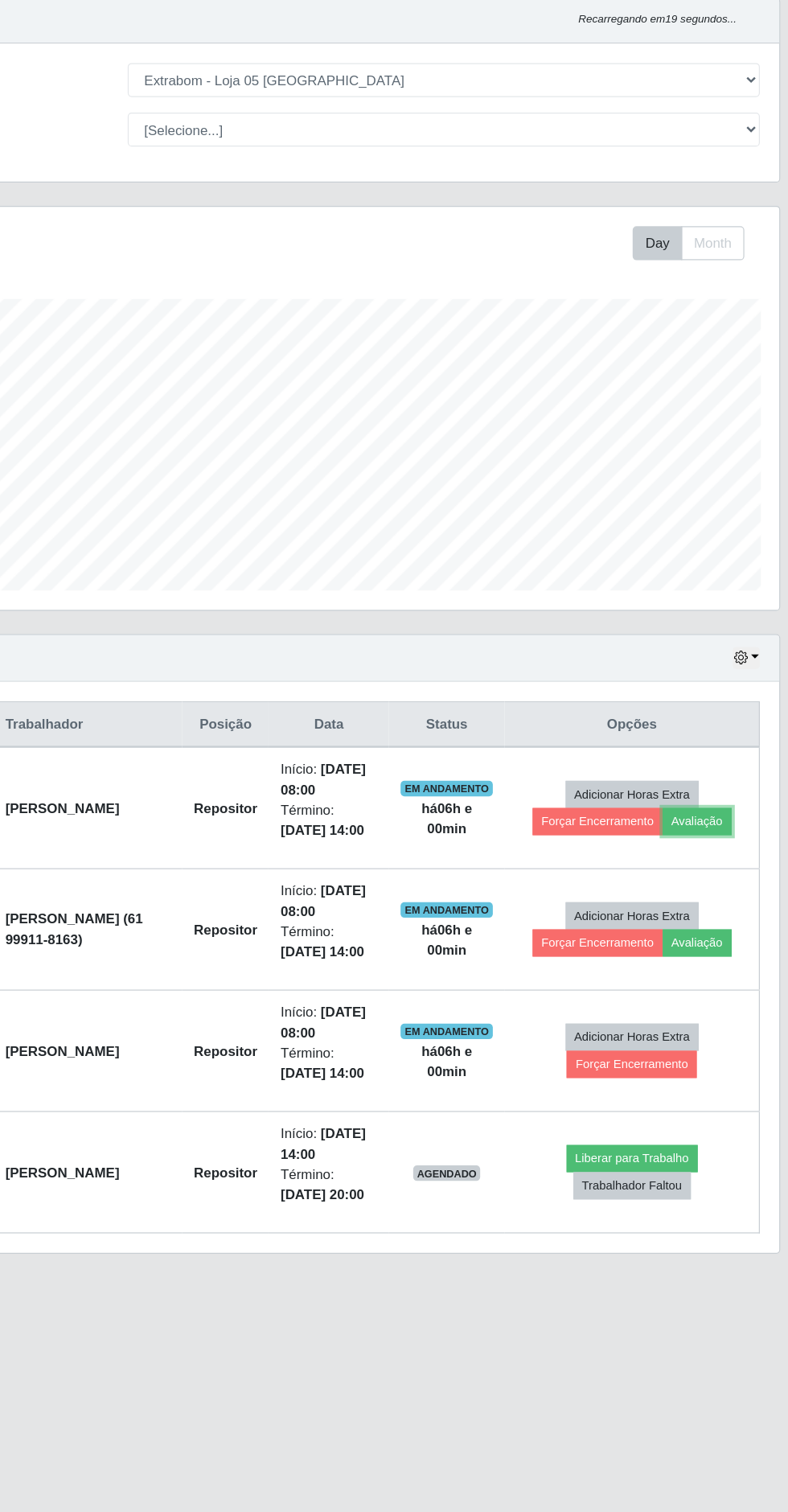
click at [703, 773] on button "Avaliação" at bounding box center [695, 766] width 57 height 22
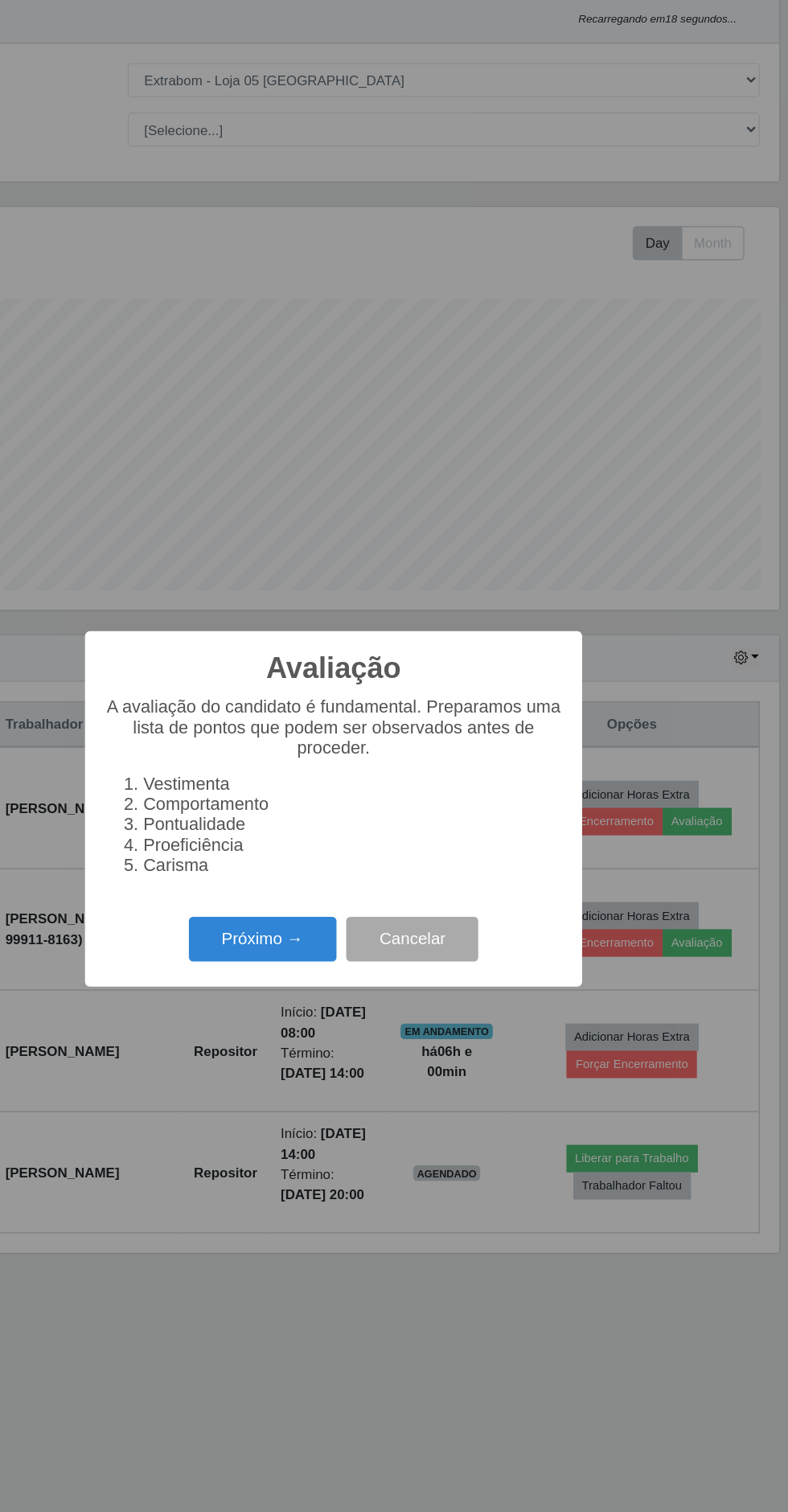
click at [347, 862] on button "Próximo →" at bounding box center [335, 864] width 122 height 38
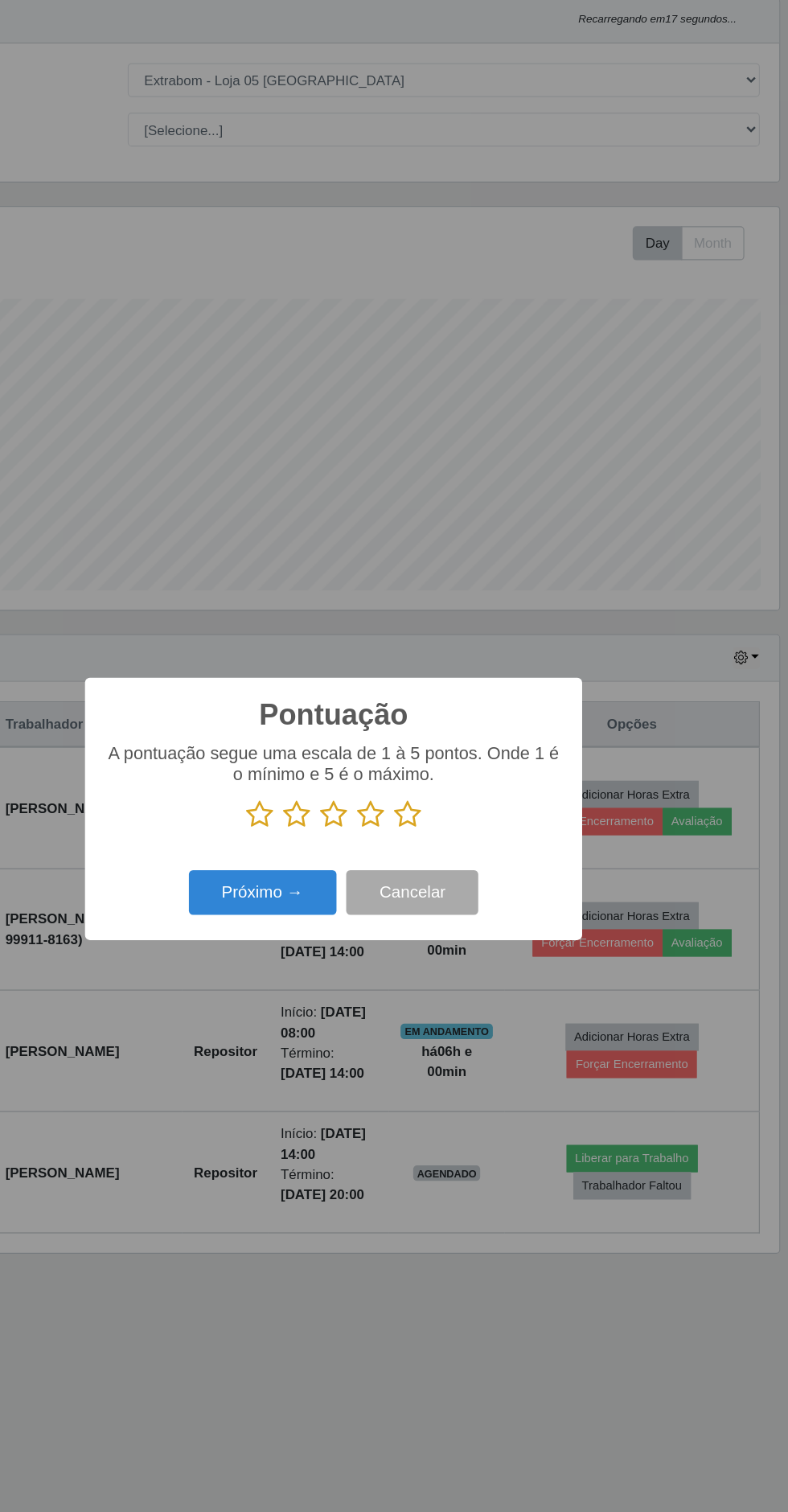
click at [460, 766] on icon at bounding box center [455, 761] width 22 height 24
click at [444, 773] on input "radio" at bounding box center [444, 773] width 0 height 0
click at [366, 828] on button "Próximo →" at bounding box center [335, 826] width 122 height 38
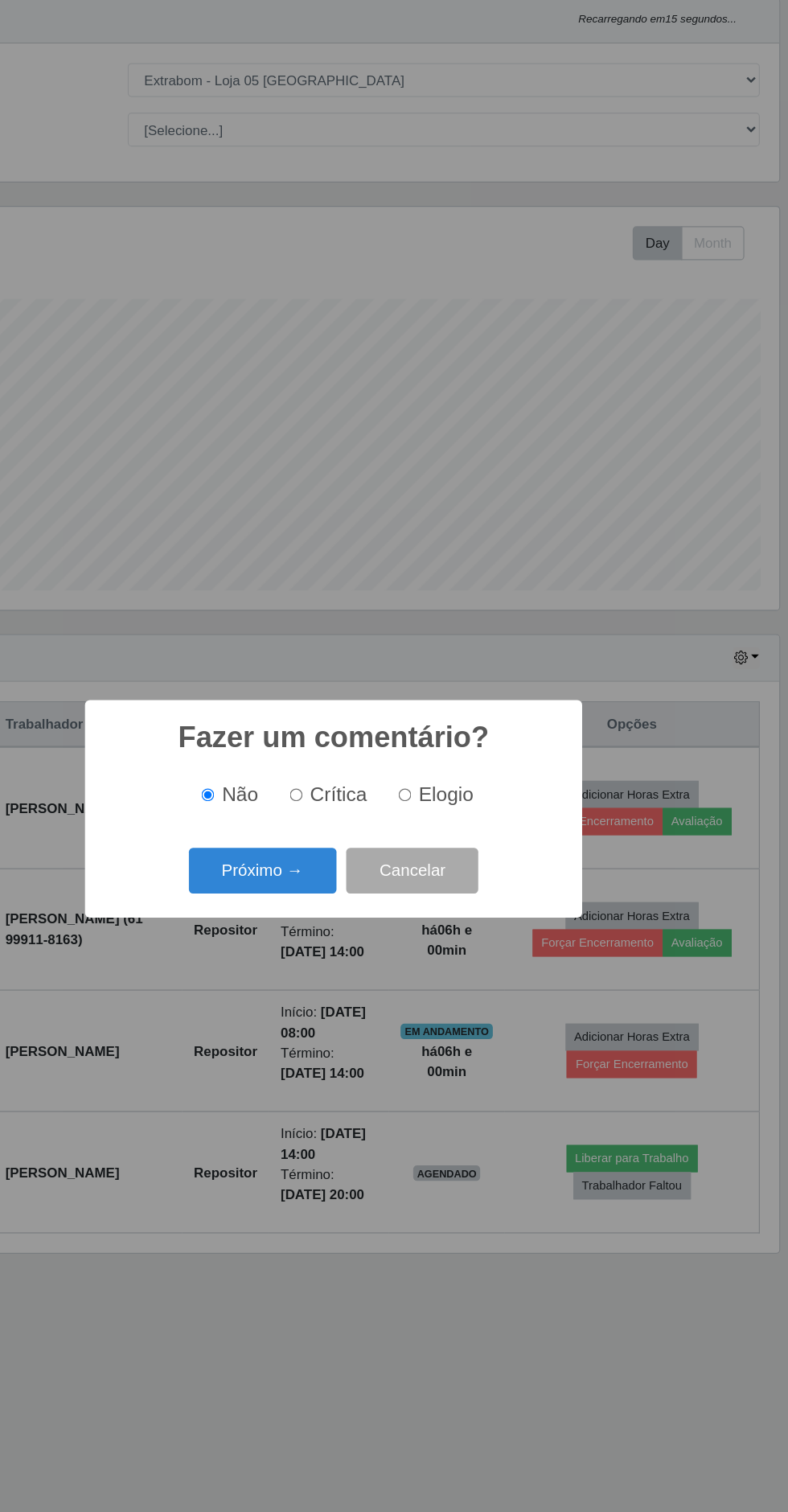
click at [455, 743] on input "Elogio" at bounding box center [453, 745] width 11 height 11
radio input "true"
click at [351, 813] on button "Próximo →" at bounding box center [335, 807] width 122 height 38
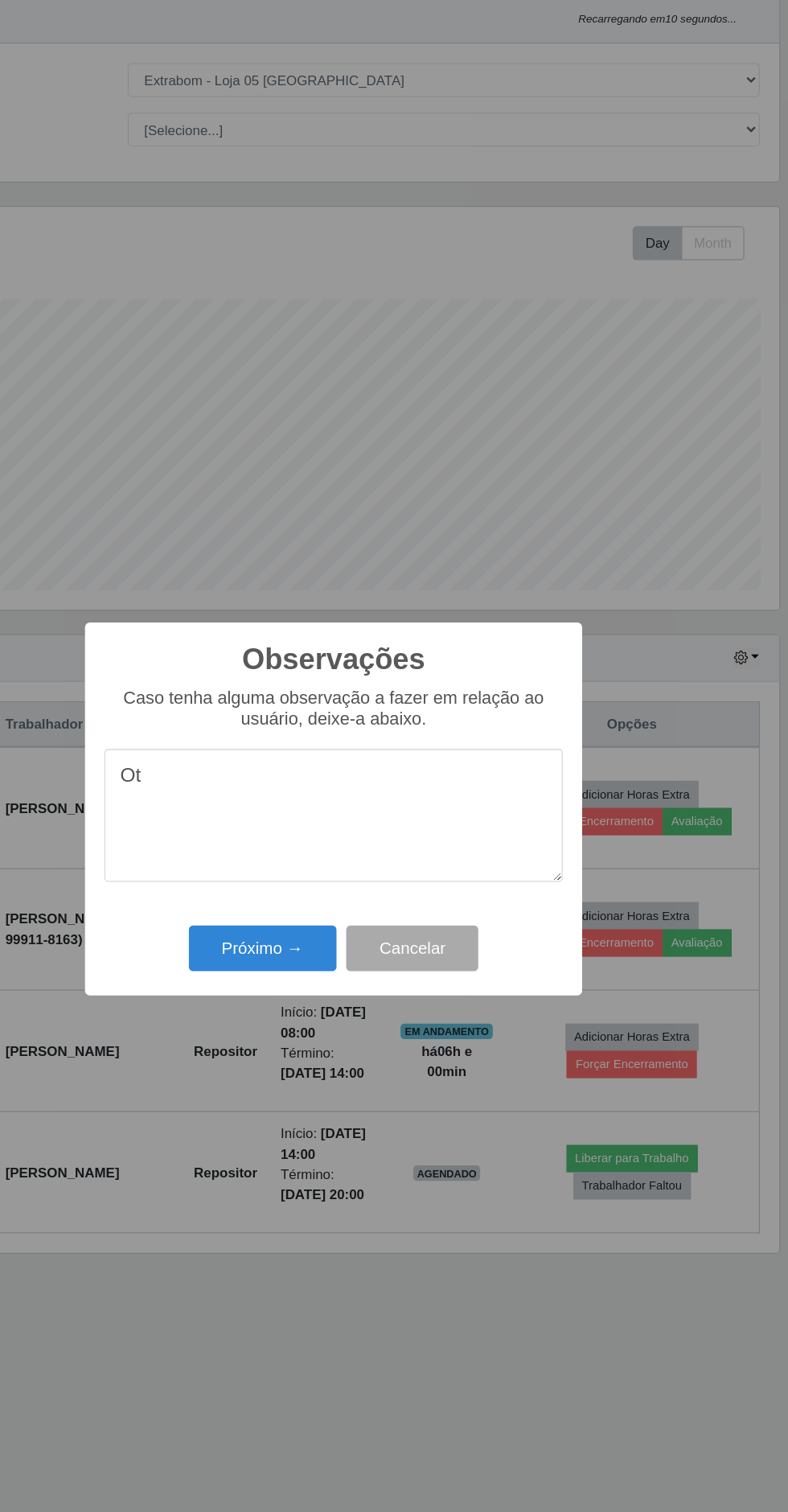
type textarea "Oti"
type textarea "Ótima repositora, parabéns"
click at [358, 879] on button "Próximo →" at bounding box center [335, 872] width 122 height 38
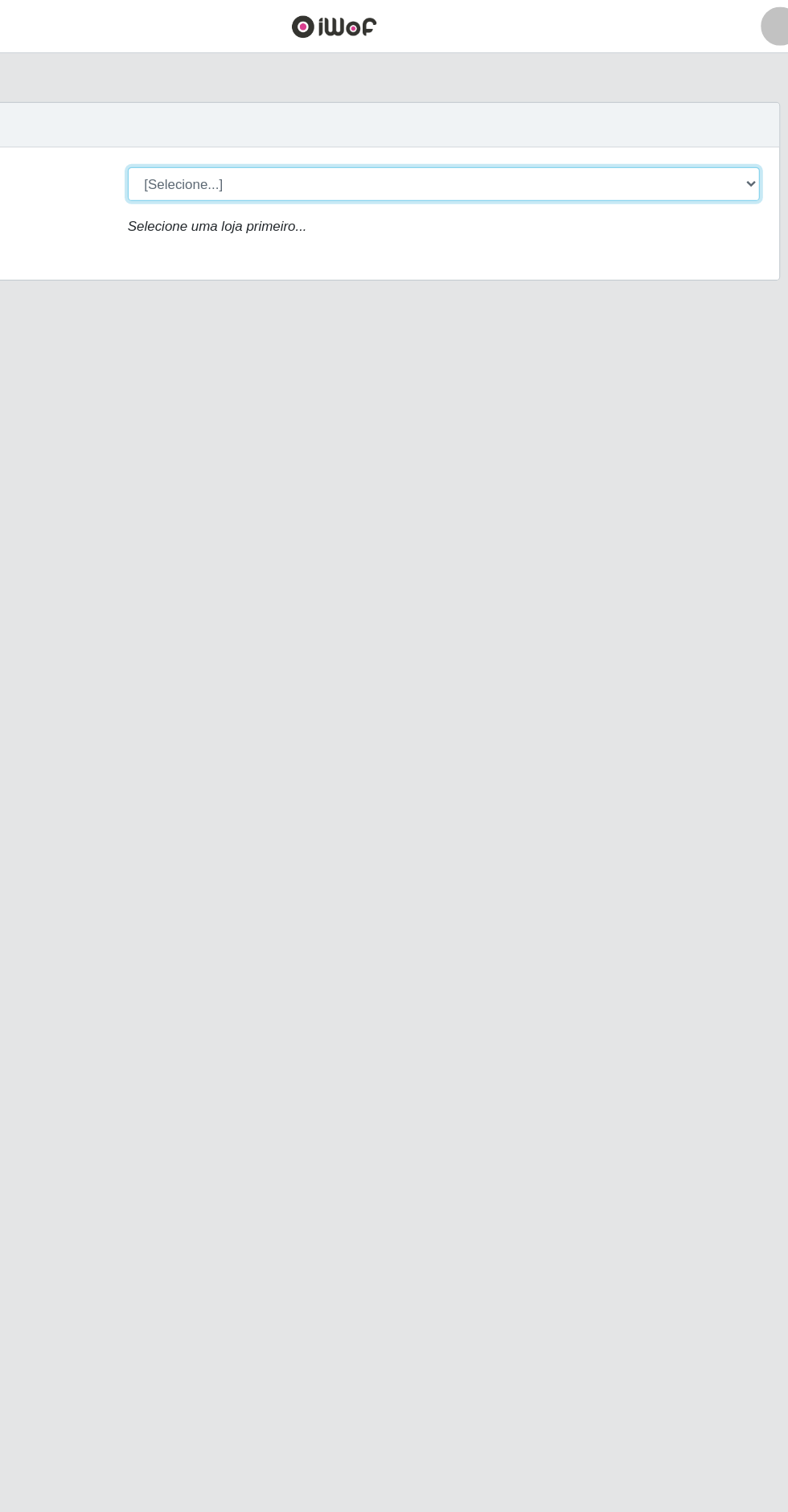
click at [552, 165] on select "[Selecione...] Extrabom - Loja 05 [GEOGRAPHIC_DATA]" at bounding box center [485, 153] width 524 height 28
select select "494"
click at [223, 138] on select "[Selecione...] Extrabom - Loja 05 [GEOGRAPHIC_DATA]" at bounding box center [485, 153] width 524 height 28
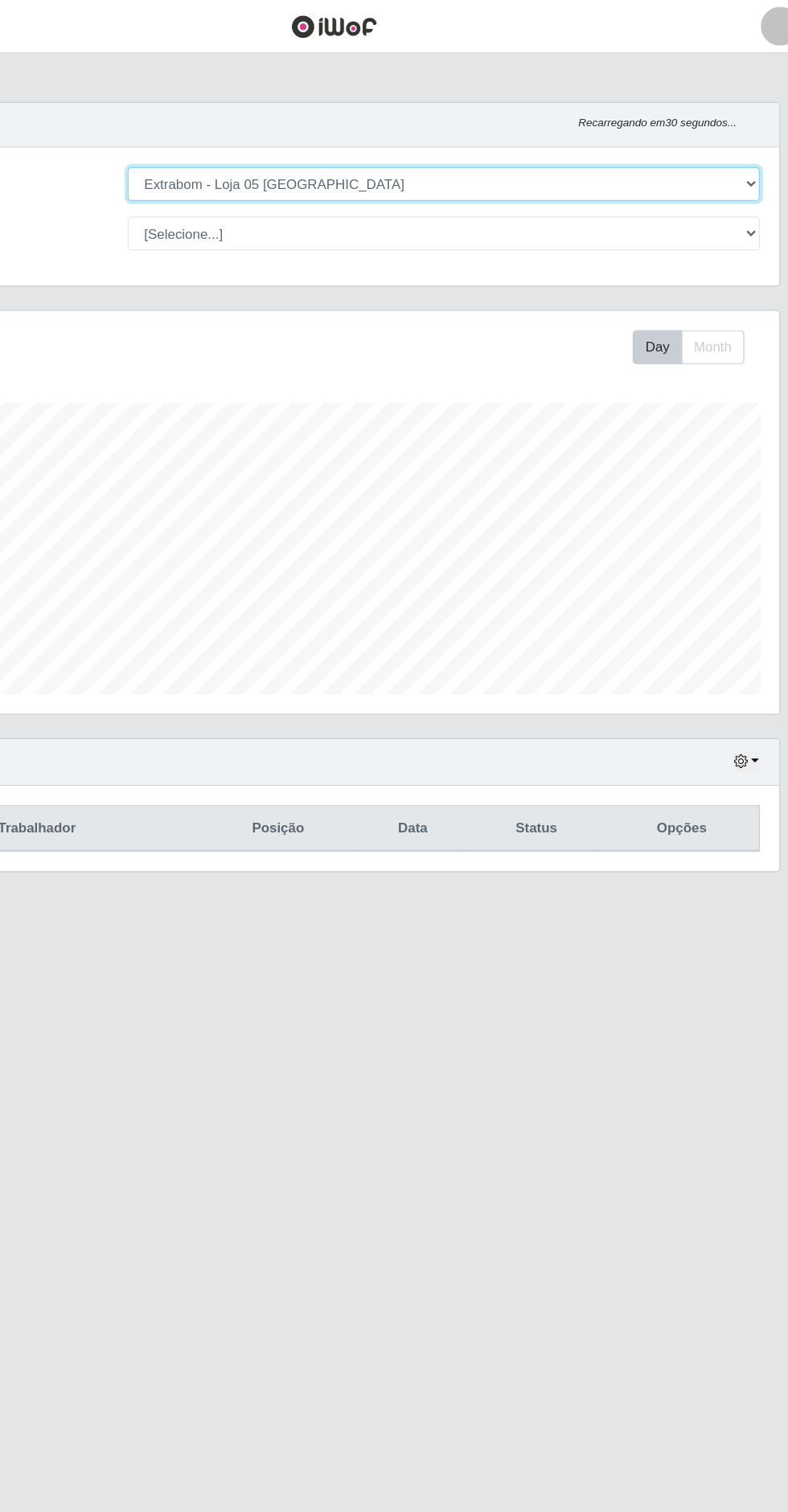
scroll to position [333, 738]
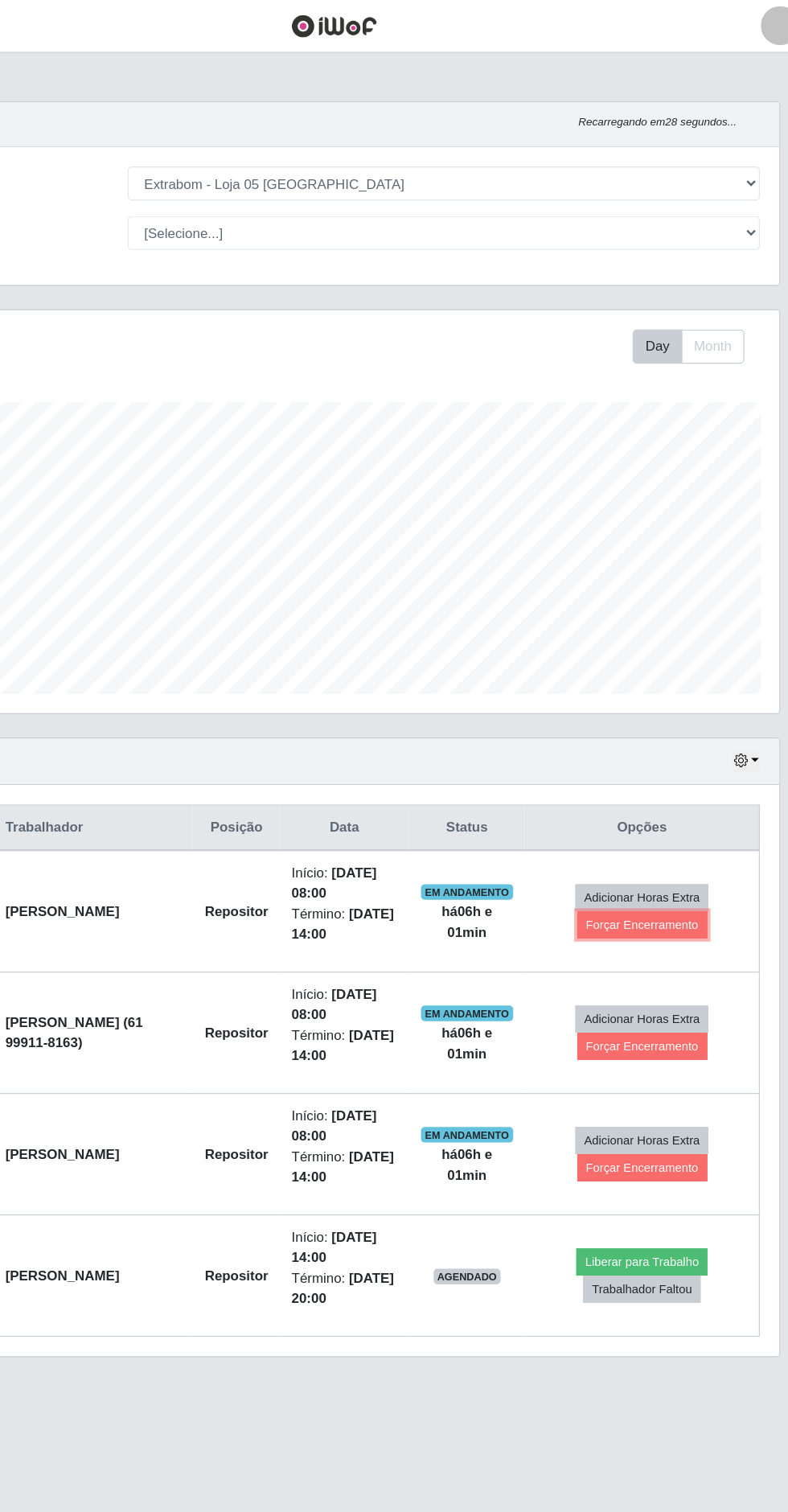
click at [676, 761] on button "Forçar Encerramento" at bounding box center [650, 766] width 108 height 22
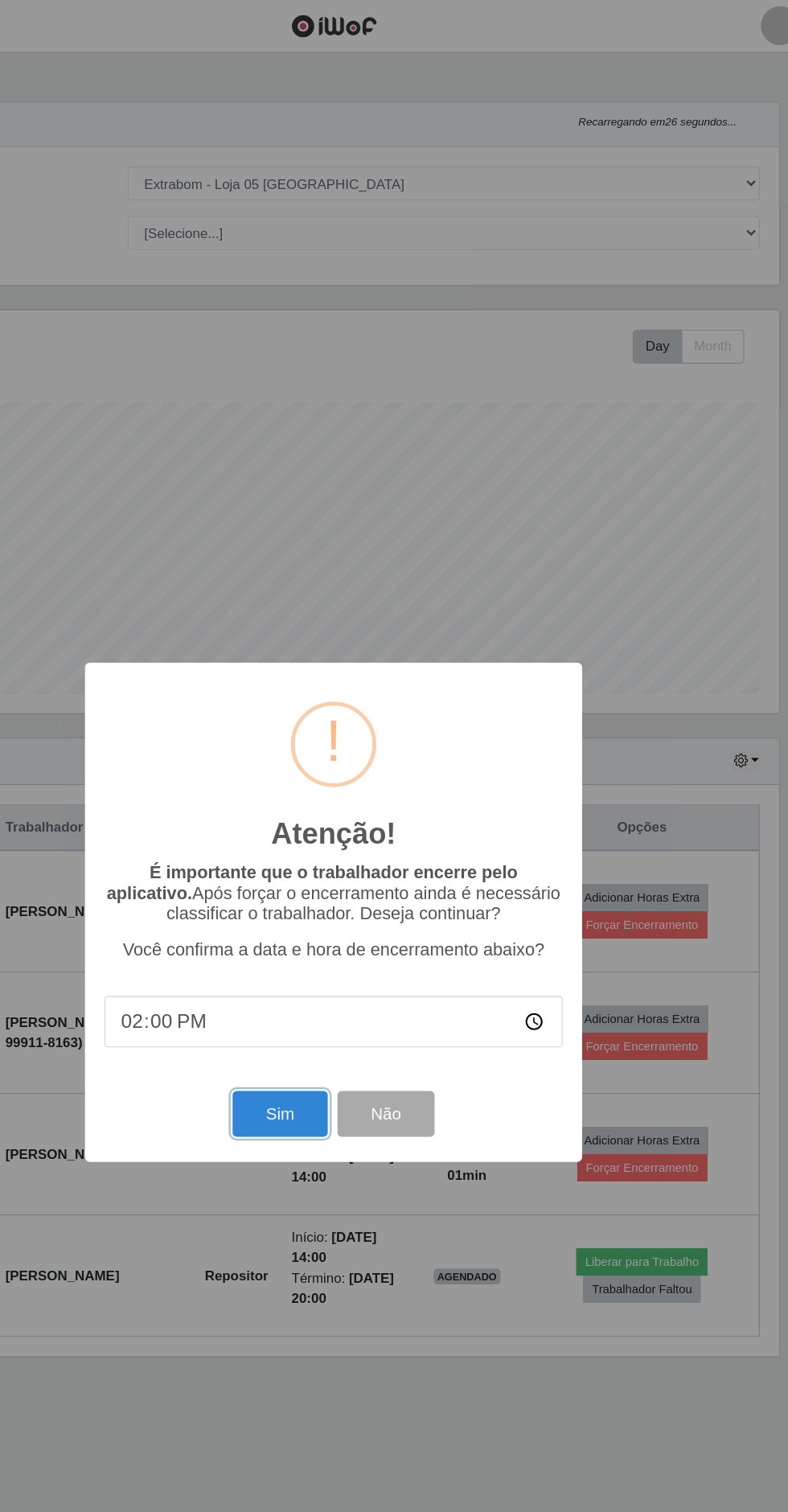
click at [377, 942] on button "Sim" at bounding box center [349, 923] width 78 height 38
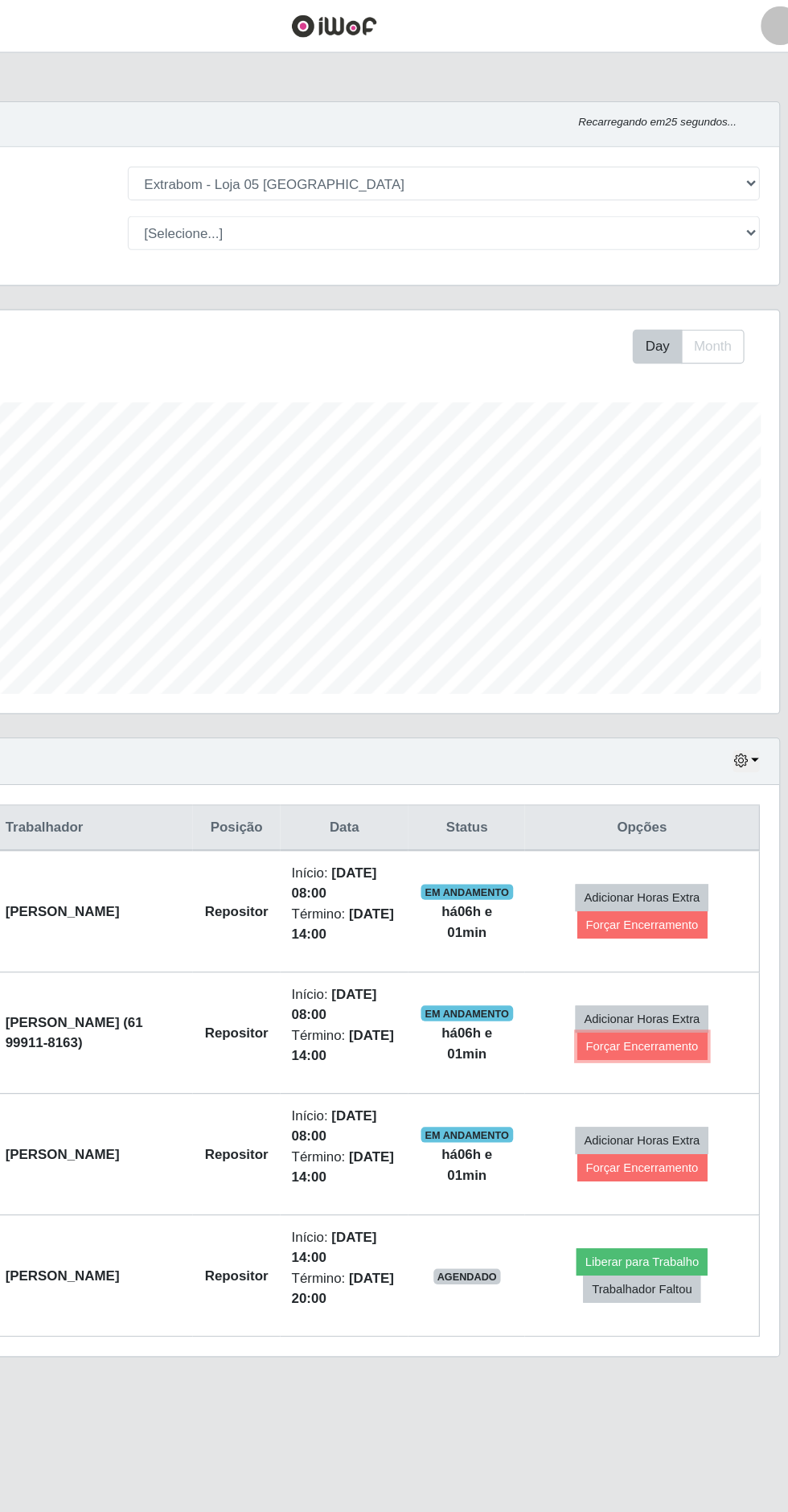
click at [660, 862] on button "Forçar Encerramento" at bounding box center [650, 866] width 108 height 22
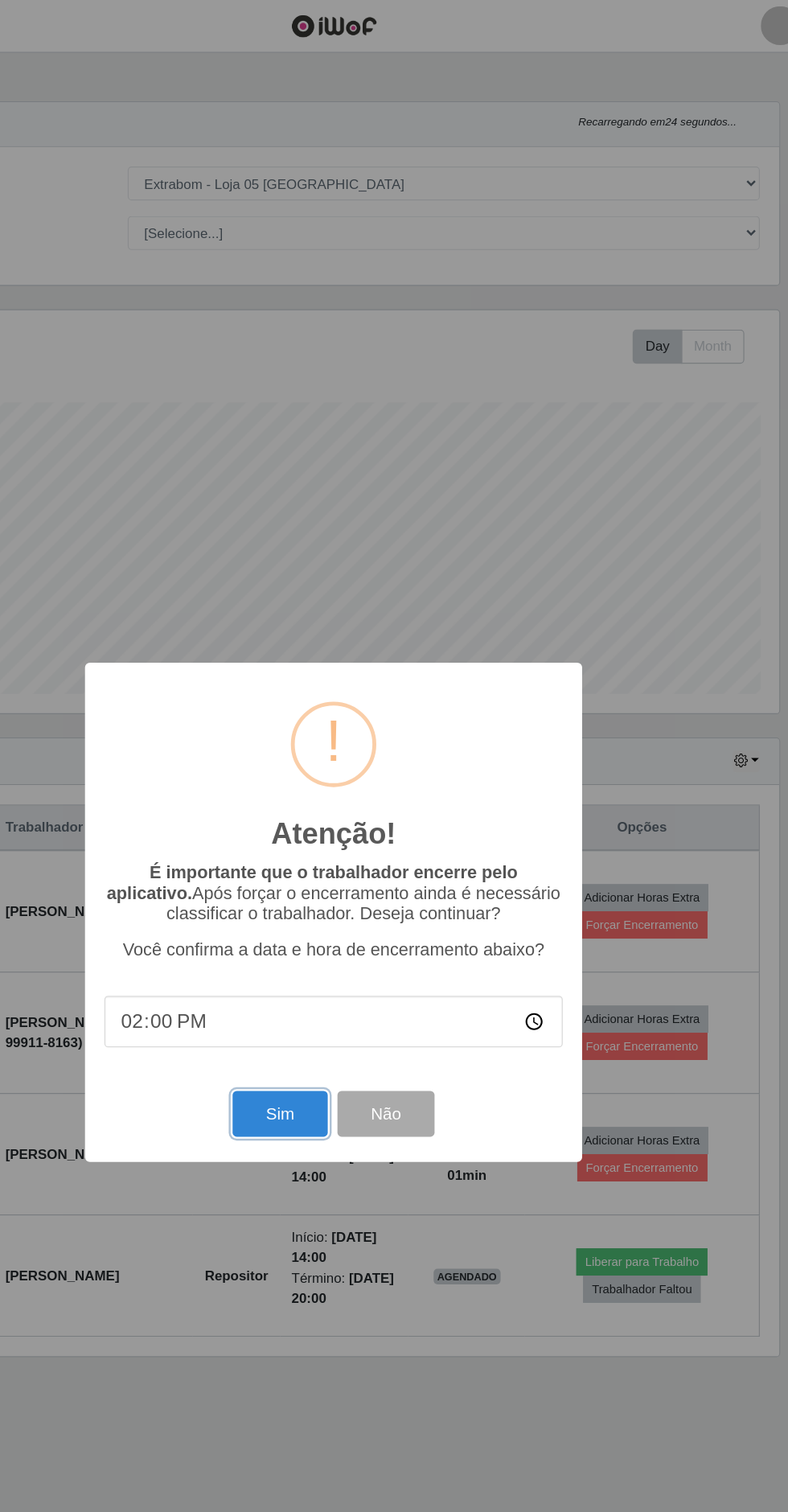
click at [347, 942] on button "Sim" at bounding box center [349, 923] width 78 height 38
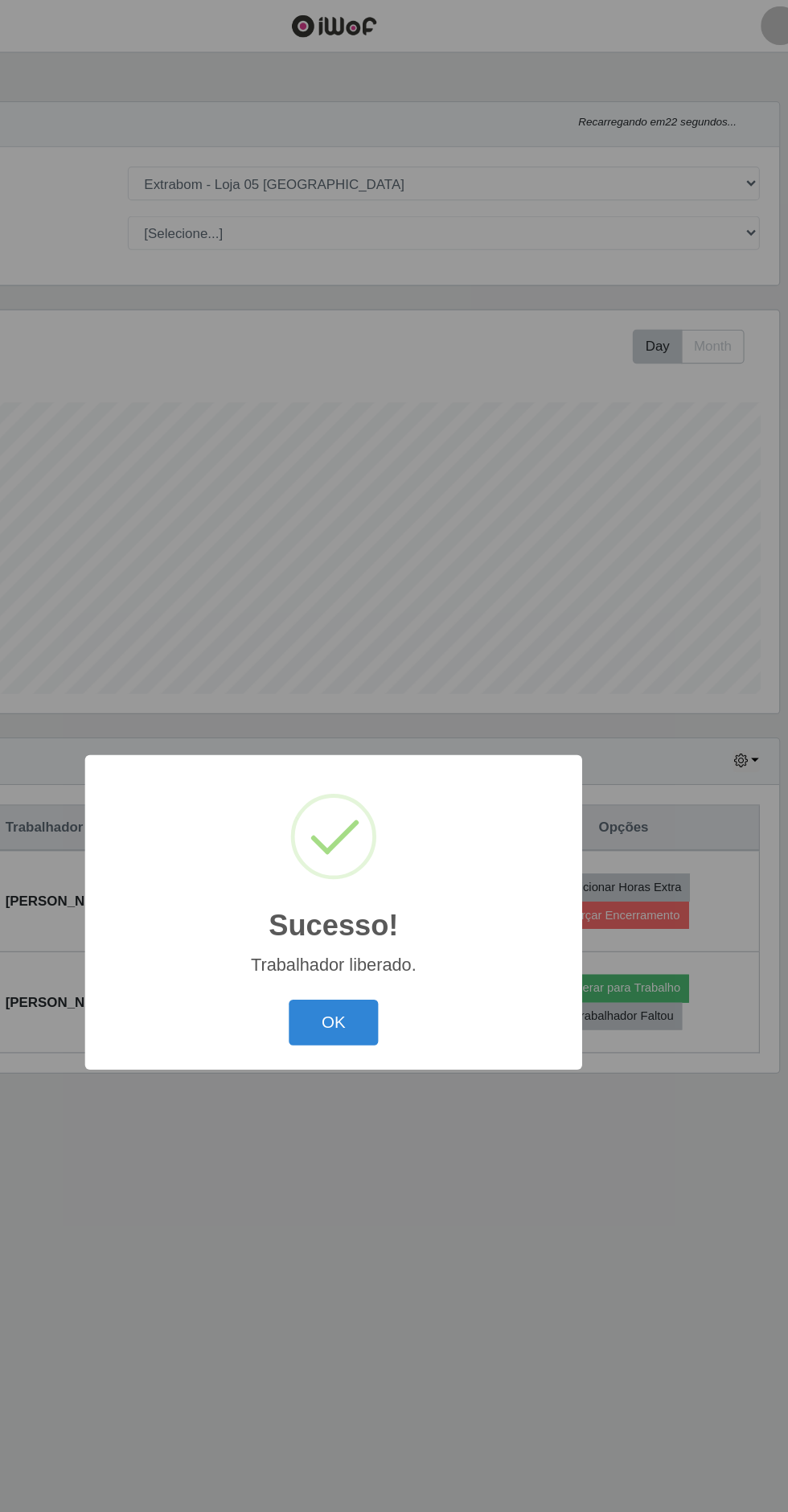
click at [394, 866] on button "OK" at bounding box center [394, 847] width 74 height 38
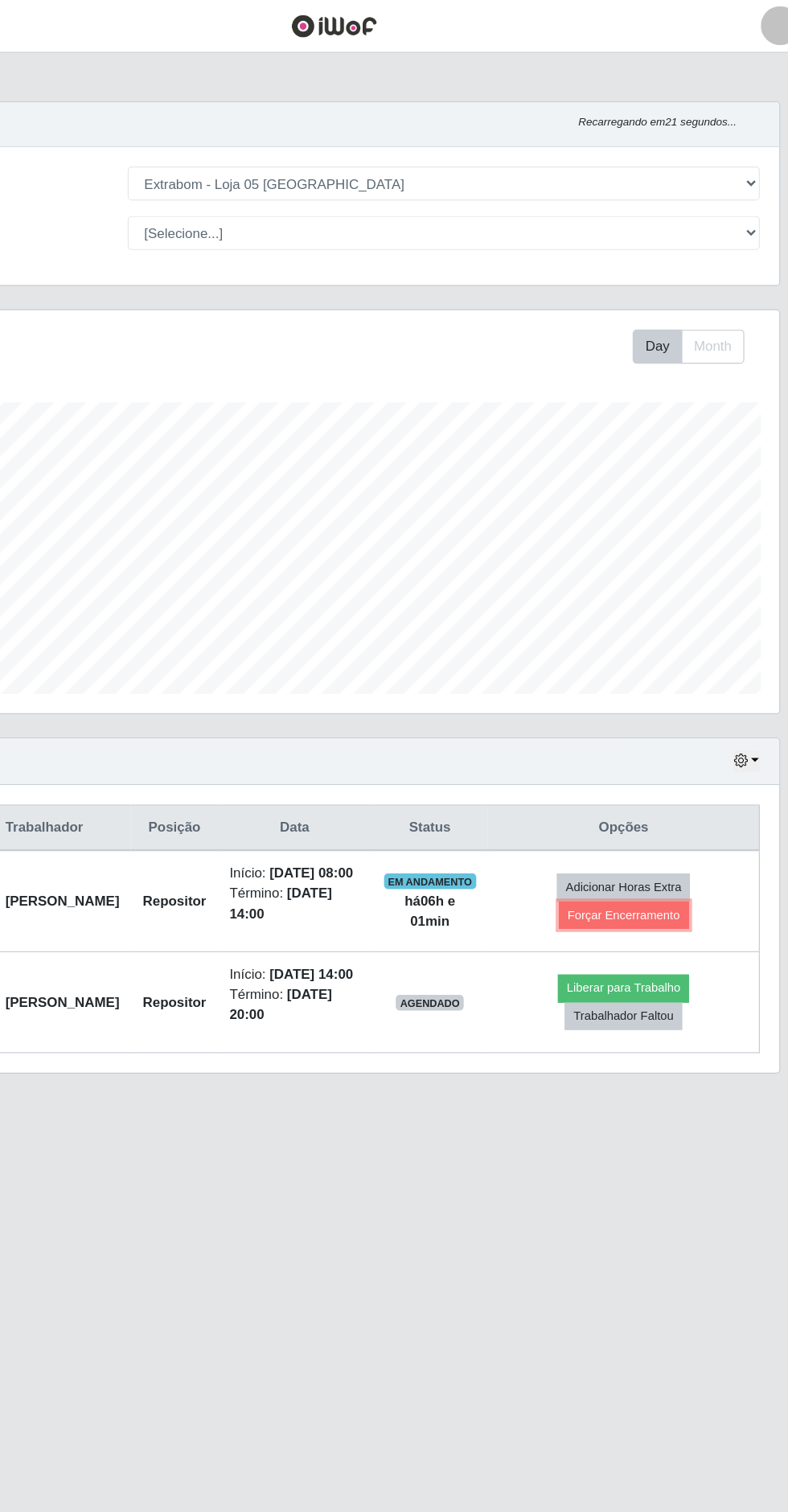
click at [660, 760] on button "Forçar Encerramento" at bounding box center [635, 758] width 108 height 22
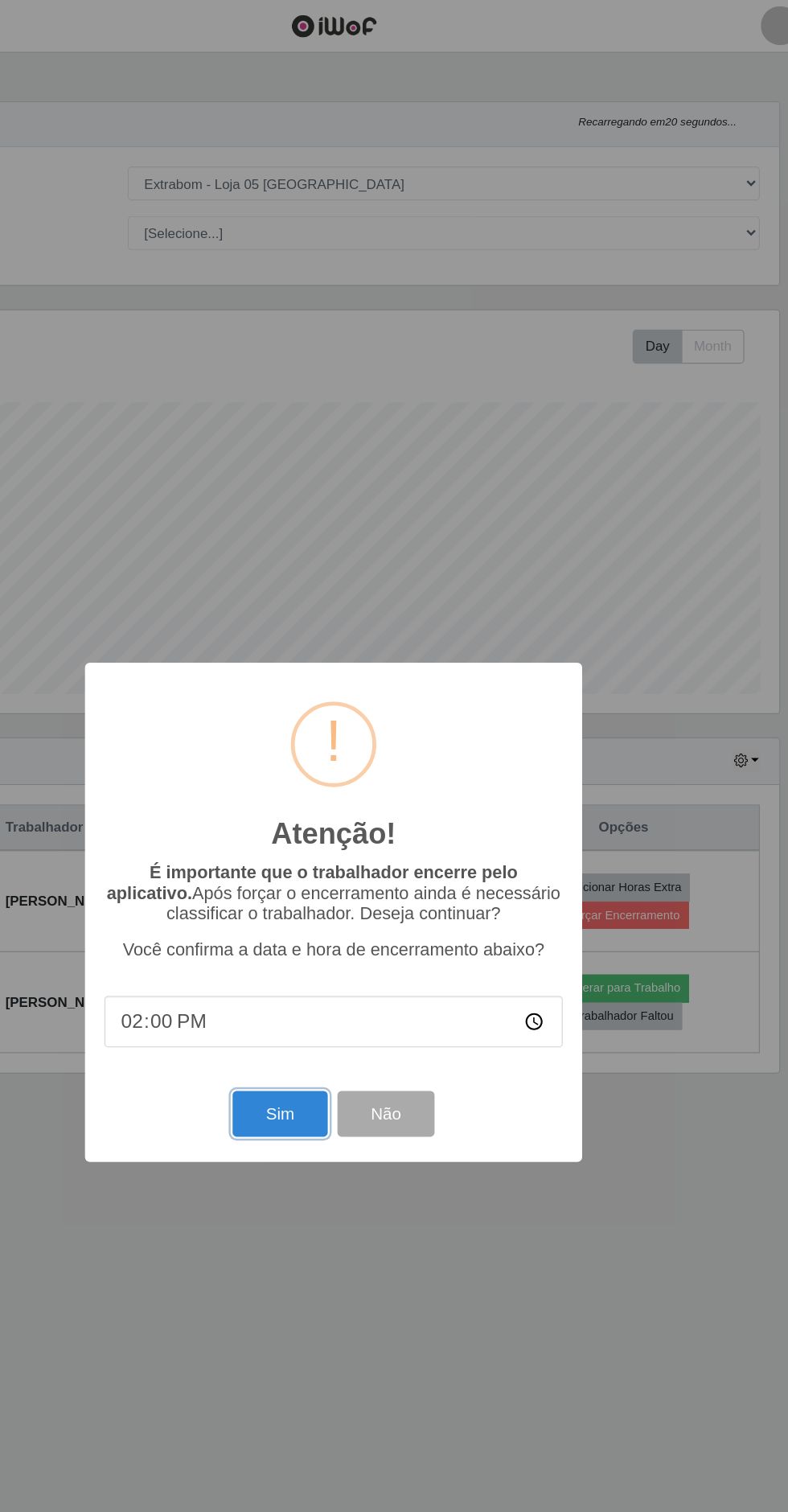
click at [350, 942] on button "Sim" at bounding box center [349, 923] width 78 height 38
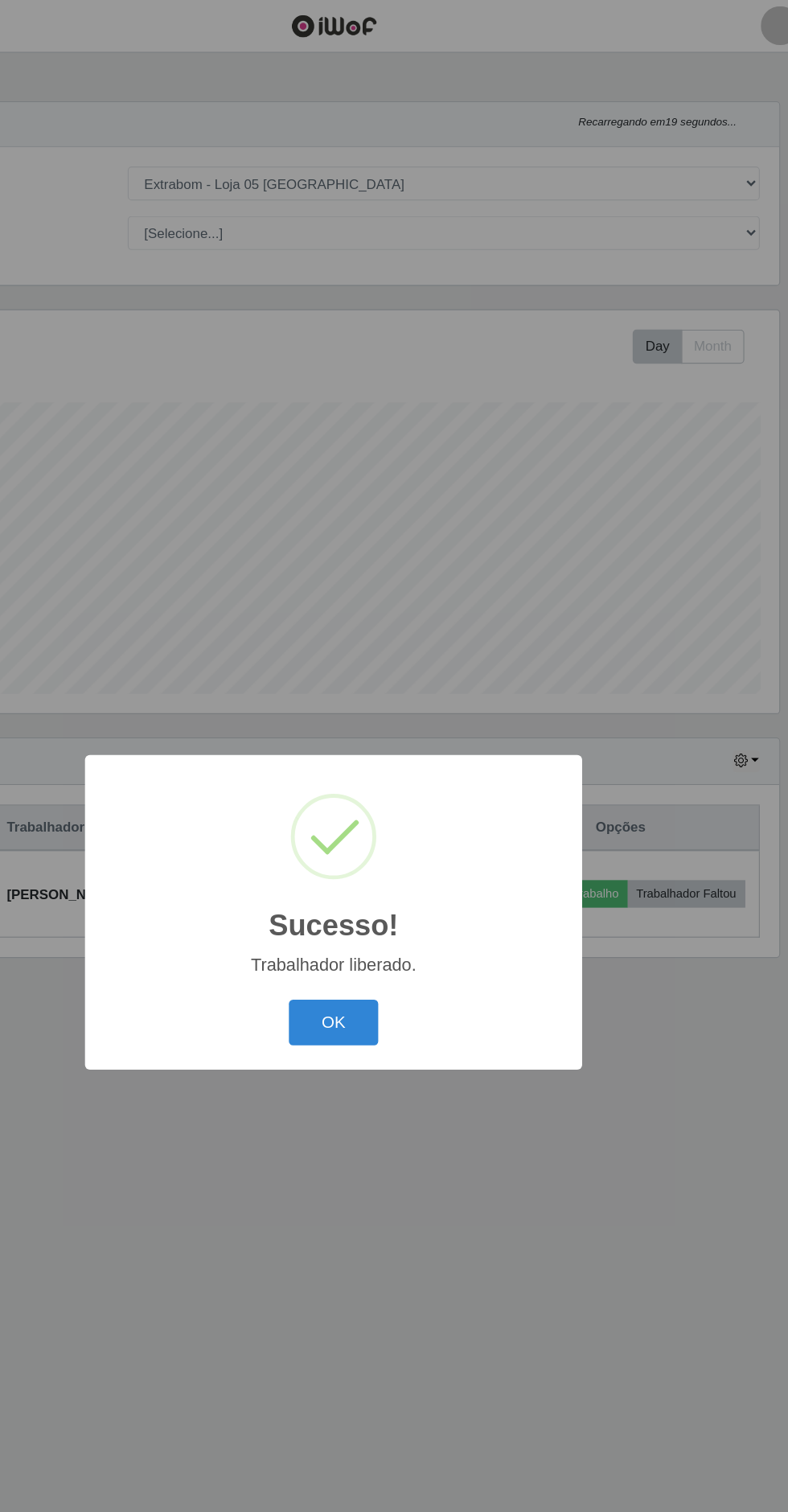
click at [394, 866] on button "OK" at bounding box center [394, 847] width 74 height 38
